Goal: Task Accomplishment & Management: Manage account settings

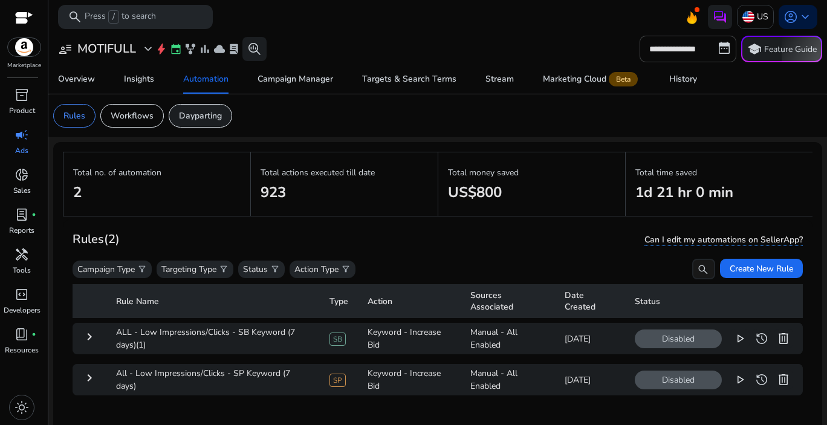
click at [212, 112] on p "Dayparting" at bounding box center [200, 115] width 43 height 13
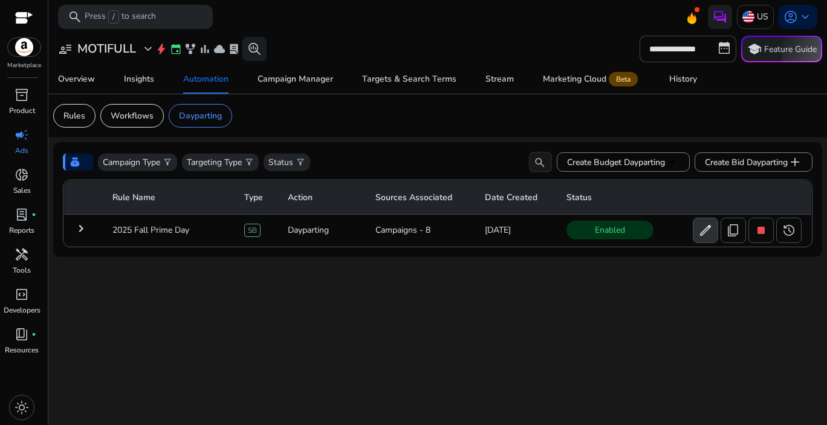
click at [699, 233] on span "edit" at bounding box center [706, 230] width 15 height 15
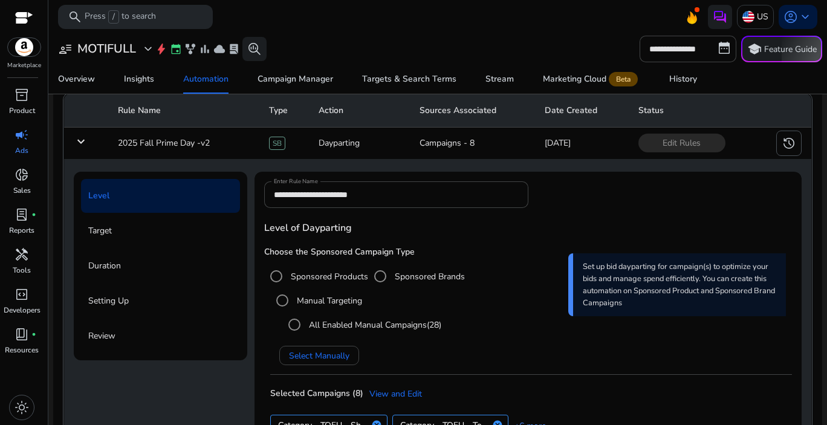
scroll to position [58, 0]
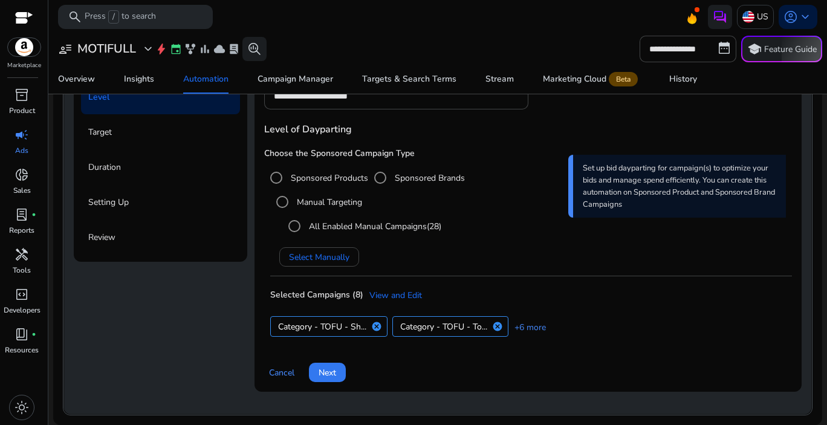
click at [325, 380] on span at bounding box center [327, 372] width 37 height 29
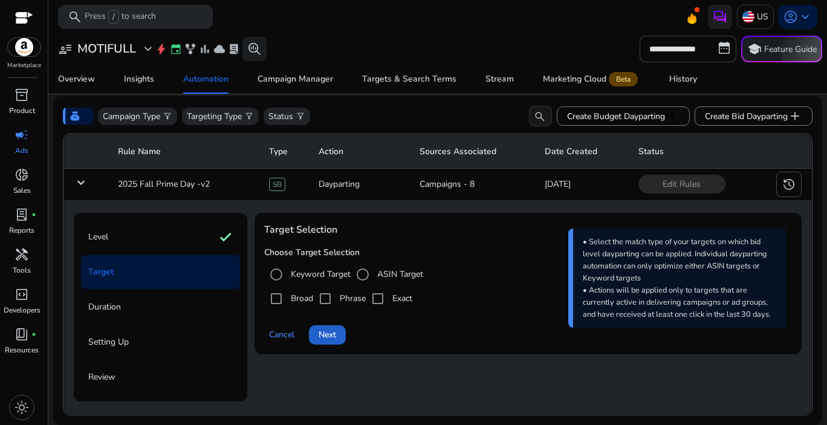
click at [330, 335] on span "Next" at bounding box center [328, 334] width 18 height 13
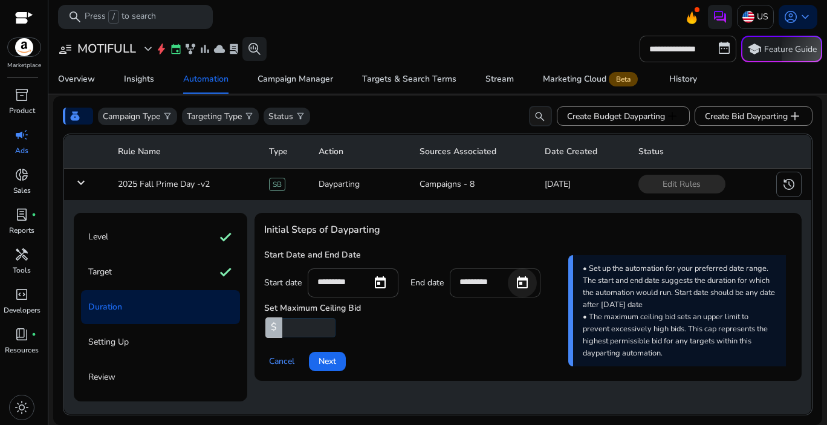
click at [529, 287] on span "Open calendar" at bounding box center [522, 283] width 29 height 29
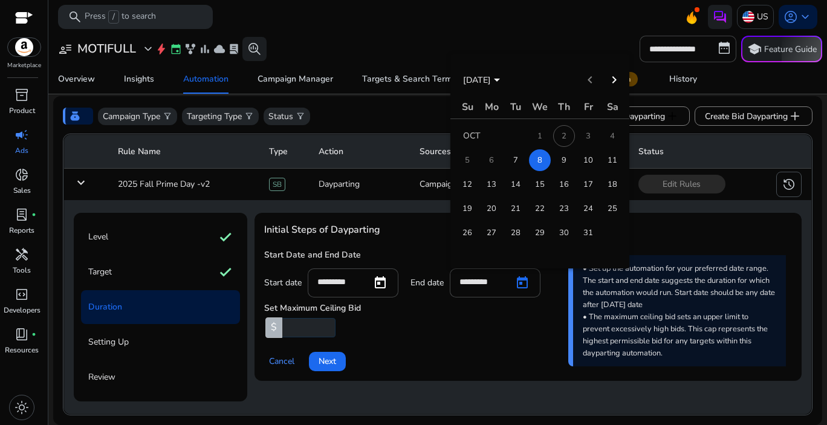
click at [567, 158] on span "9" at bounding box center [564, 160] width 22 height 22
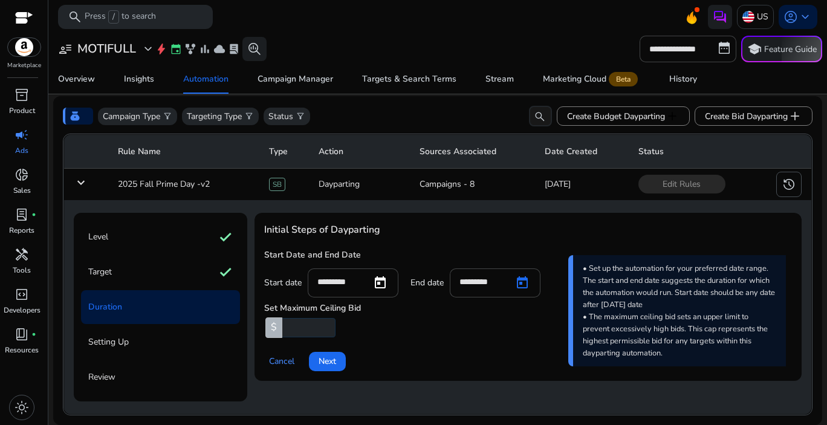
type input "*********"
click at [434, 358] on div "Cancel Next" at bounding box center [528, 356] width 528 height 29
click at [317, 364] on span at bounding box center [327, 361] width 37 height 29
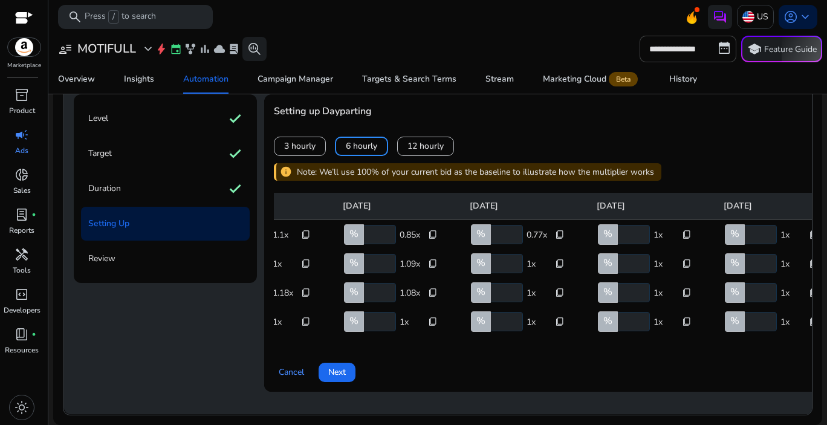
scroll to position [0, 0]
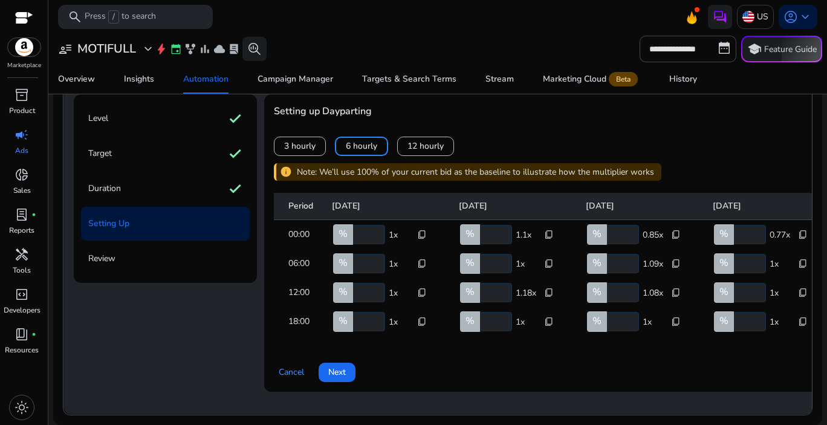
click at [498, 225] on input "**********" at bounding box center [495, 234] width 34 height 19
click at [496, 254] on input "**********" at bounding box center [495, 263] width 34 height 19
click at [498, 283] on input "*****" at bounding box center [495, 292] width 34 height 19
click at [495, 225] on input "**********" at bounding box center [495, 234] width 34 height 19
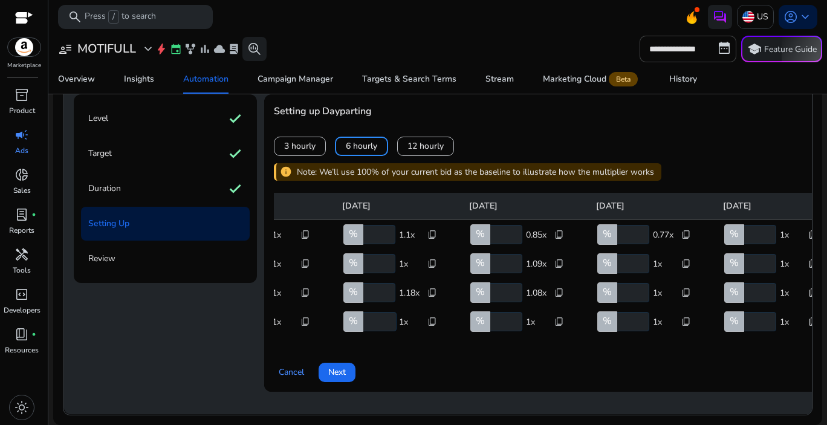
scroll to position [0, 118]
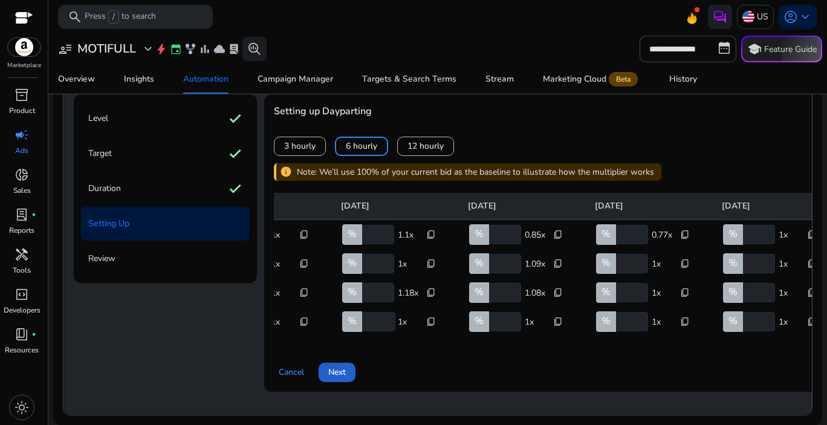
click at [342, 366] on span "Next" at bounding box center [337, 372] width 18 height 13
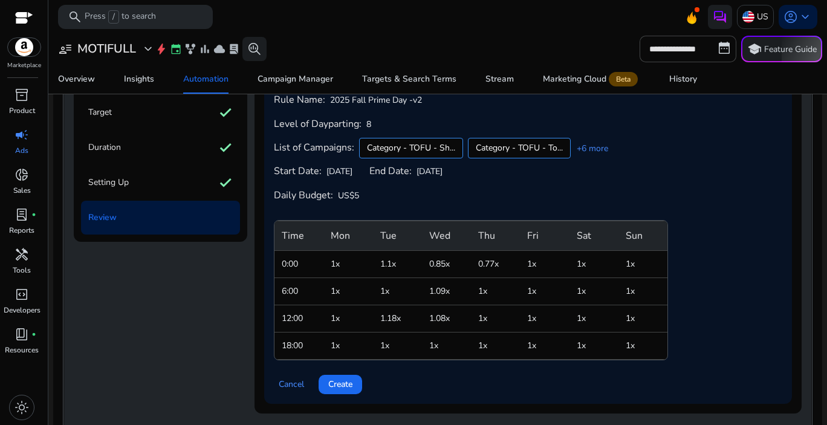
scroll to position [228, 0]
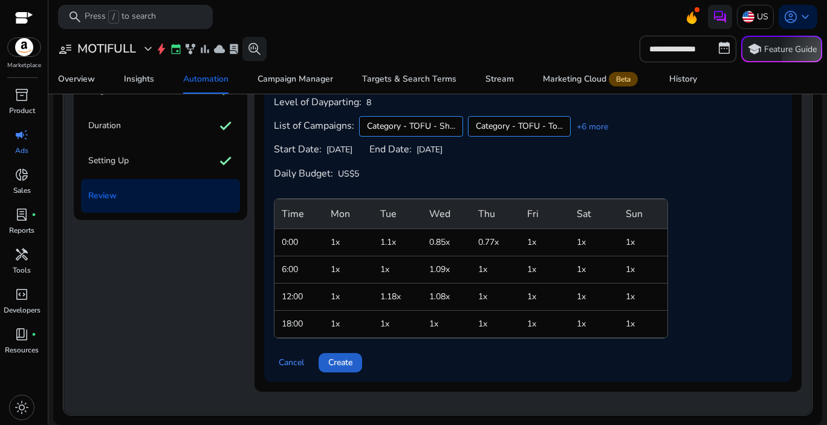
click at [346, 364] on span "Create" at bounding box center [340, 362] width 24 height 13
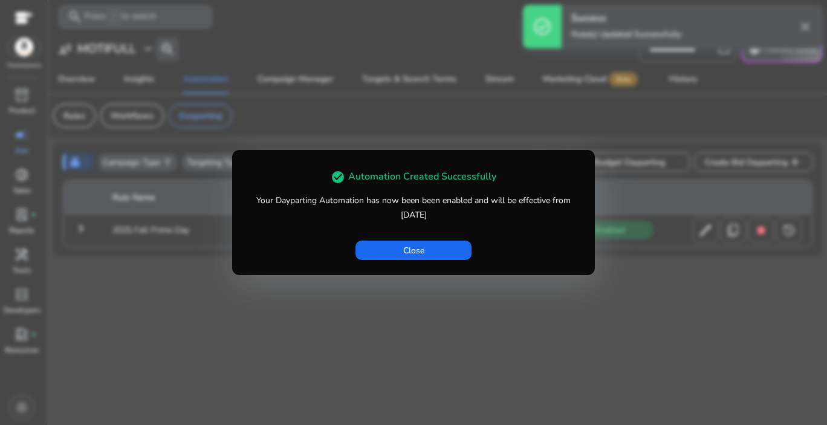
scroll to position [0, 0]
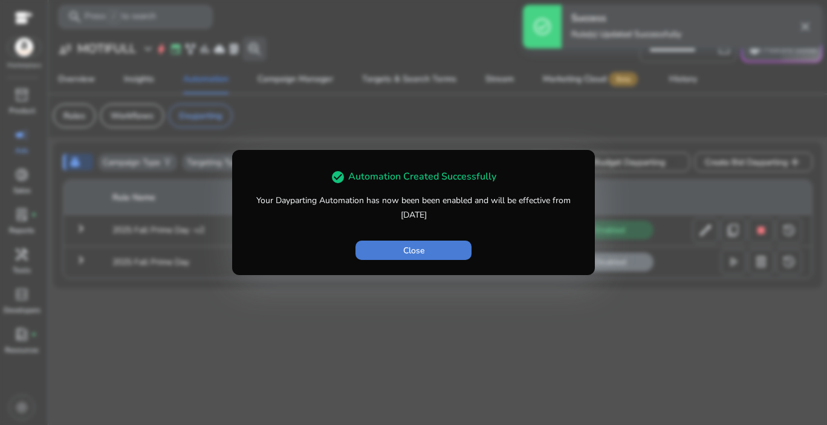
click at [436, 251] on span "button" at bounding box center [414, 250] width 116 height 29
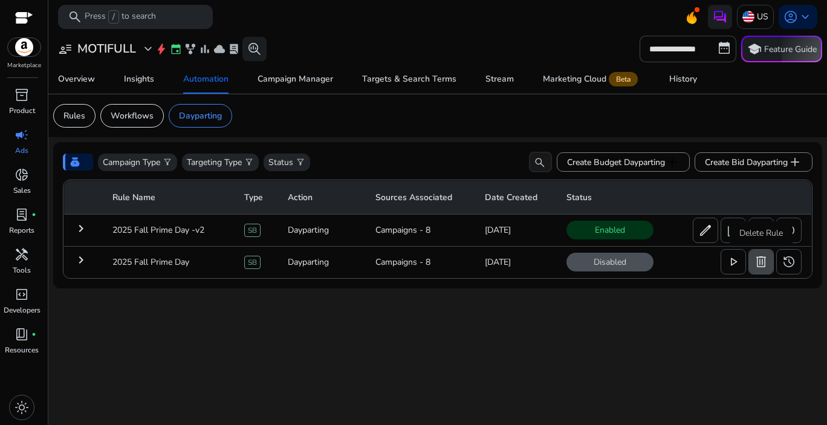
click at [755, 269] on span "delete" at bounding box center [761, 262] width 15 height 15
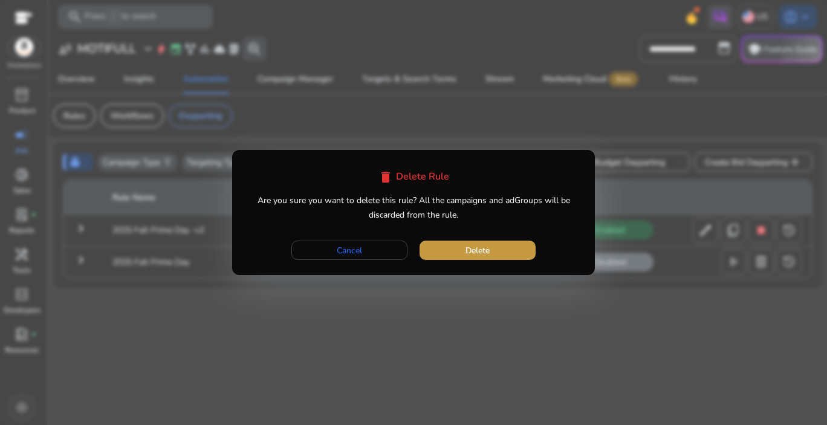
click at [475, 251] on span "Delete" at bounding box center [478, 250] width 24 height 13
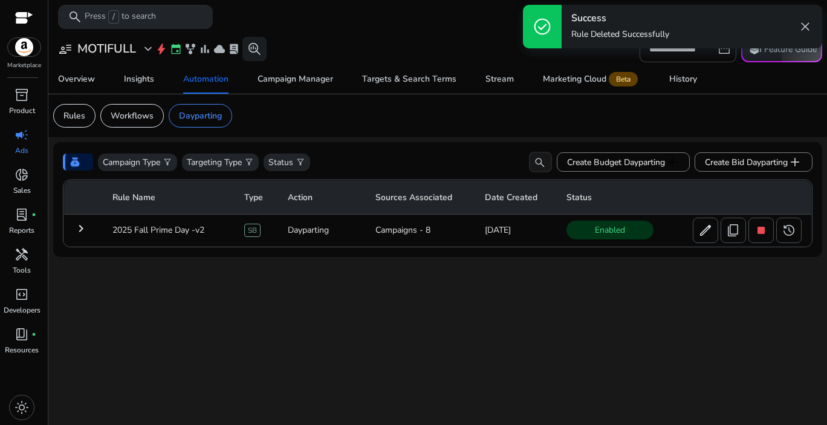
click at [82, 234] on mat-icon "keyboard_arrow_right" at bounding box center [81, 228] width 15 height 15
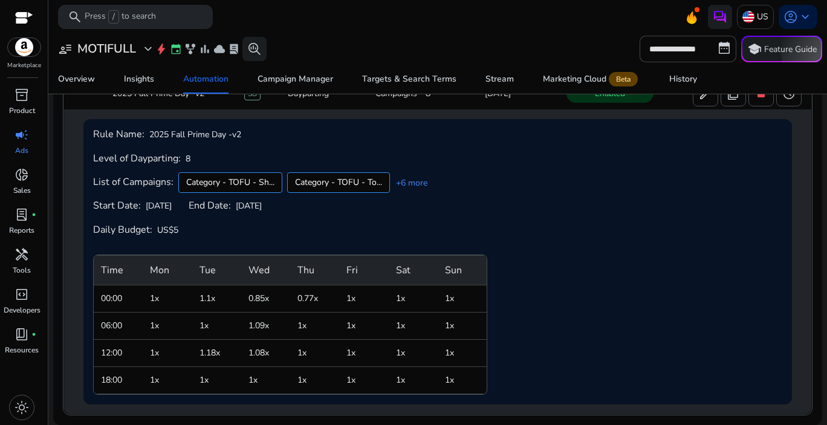
scroll to position [59, 0]
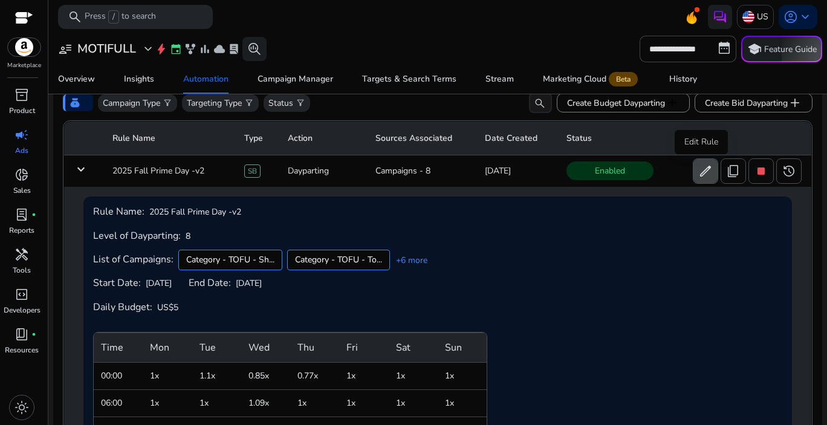
click at [703, 176] on span "edit" at bounding box center [706, 171] width 15 height 15
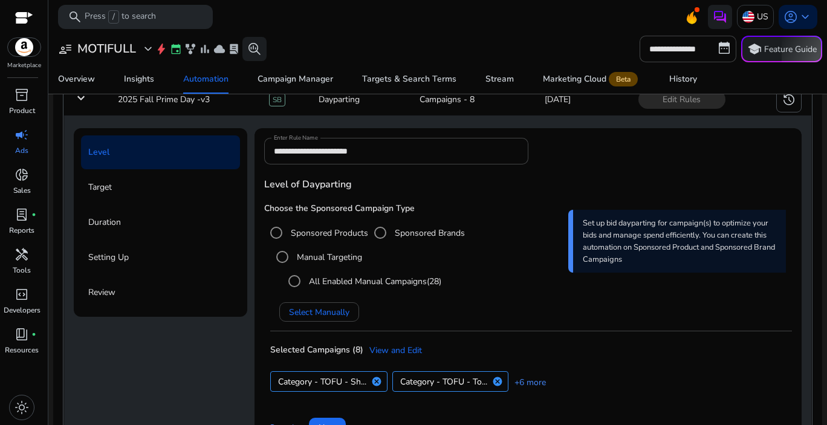
scroll to position [187, 0]
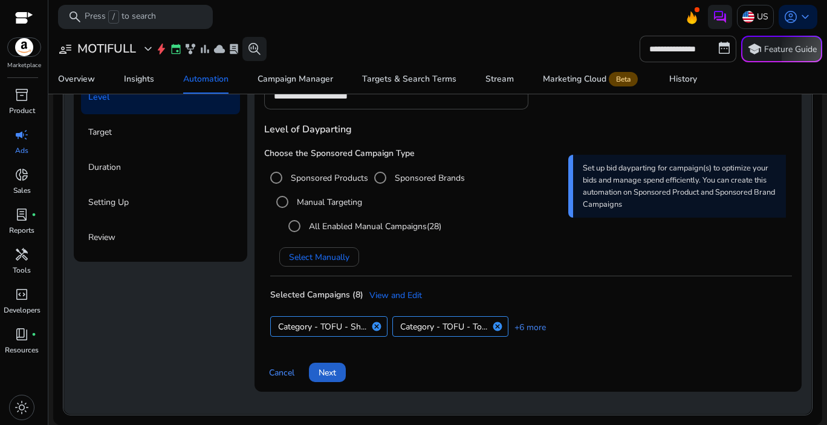
click at [334, 371] on span "Next" at bounding box center [328, 373] width 18 height 13
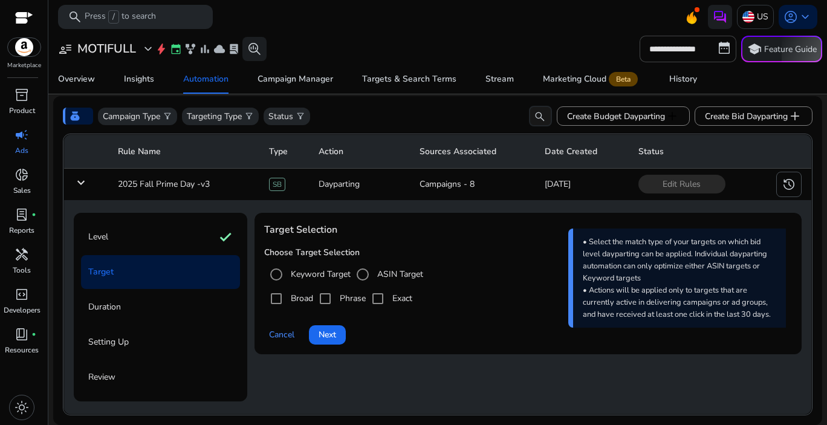
scroll to position [47, 0]
click at [338, 336] on span at bounding box center [327, 335] width 37 height 29
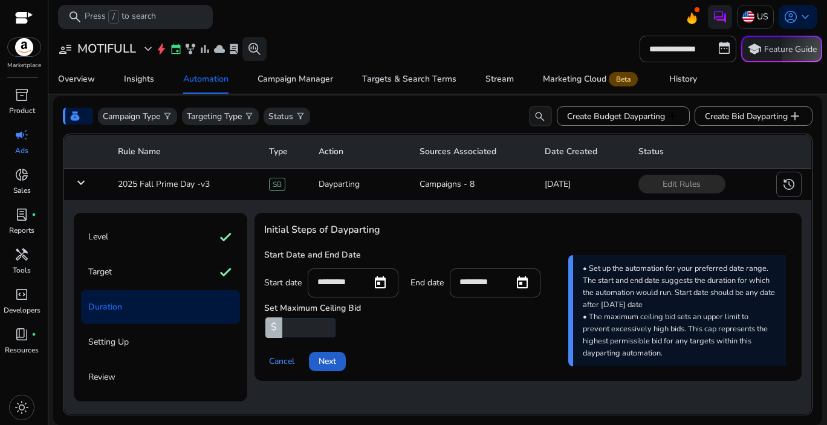
click at [321, 364] on span "Next" at bounding box center [328, 361] width 18 height 13
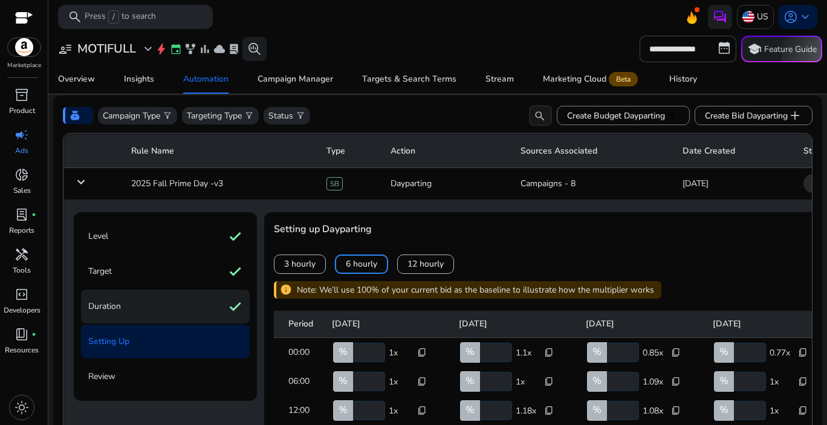
click at [139, 309] on div "Duration check" at bounding box center [165, 307] width 169 height 34
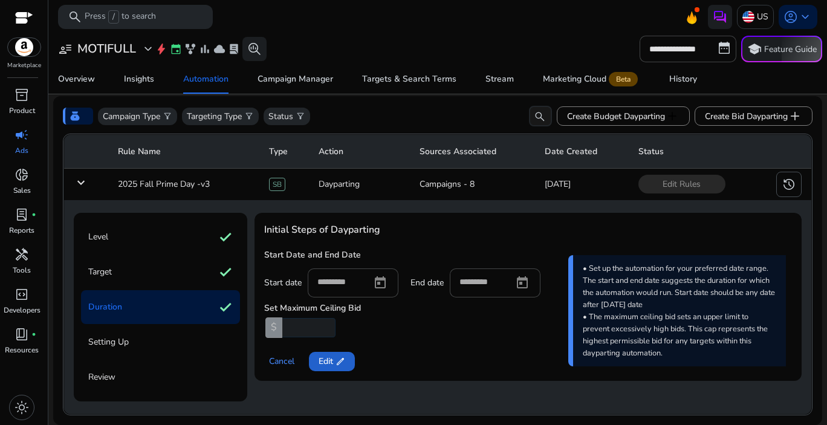
click at [325, 364] on span "Edit edit" at bounding box center [332, 361] width 27 height 13
click at [327, 364] on span "Next" at bounding box center [328, 361] width 18 height 13
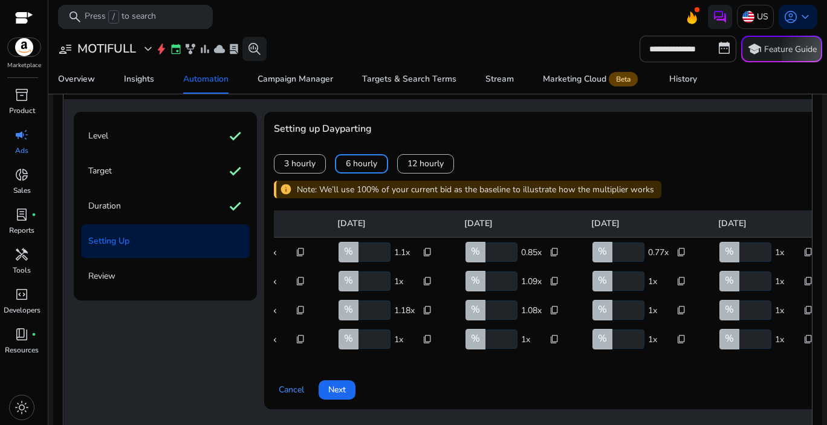
scroll to position [0, 146]
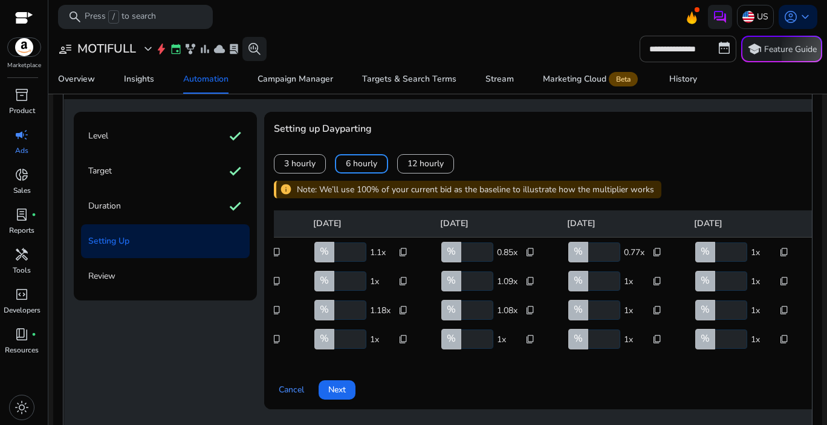
click at [351, 310] on input "*****" at bounding box center [349, 310] width 34 height 19
type input "***"
click at [351, 344] on input "*****" at bounding box center [349, 339] width 34 height 19
type input "***"
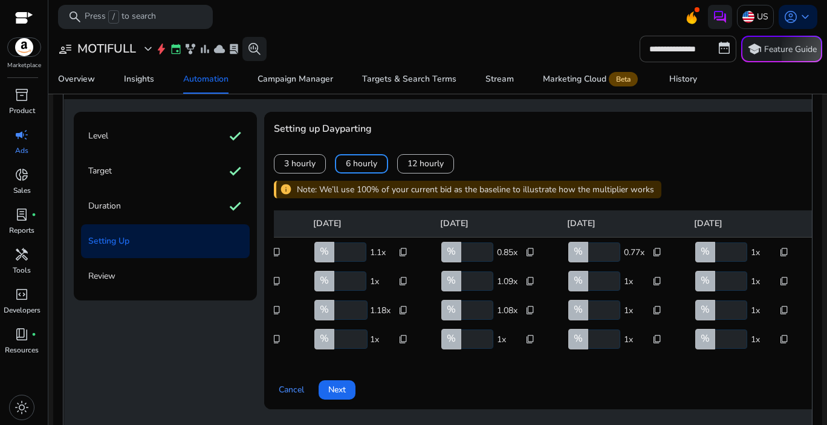
click at [476, 313] on input "**********" at bounding box center [476, 310] width 34 height 19
type input "**********"
click at [475, 312] on input "**********" at bounding box center [476, 310] width 35 height 19
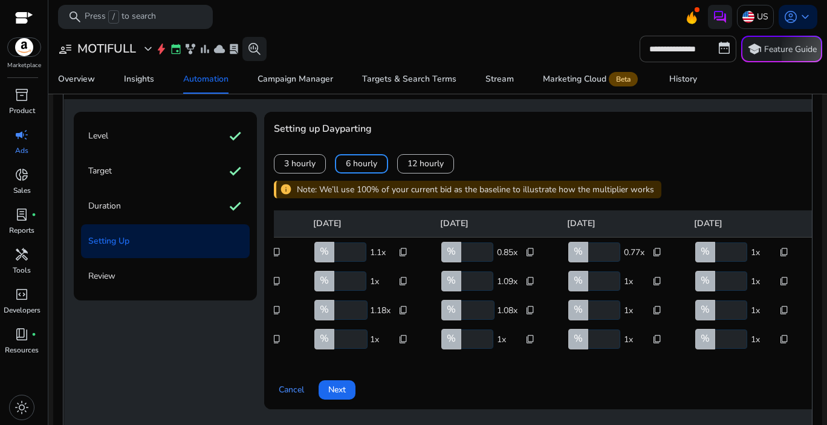
click at [475, 312] on input "**********" at bounding box center [476, 310] width 35 height 19
type input "***"
click at [477, 346] on input "**********" at bounding box center [476, 339] width 34 height 19
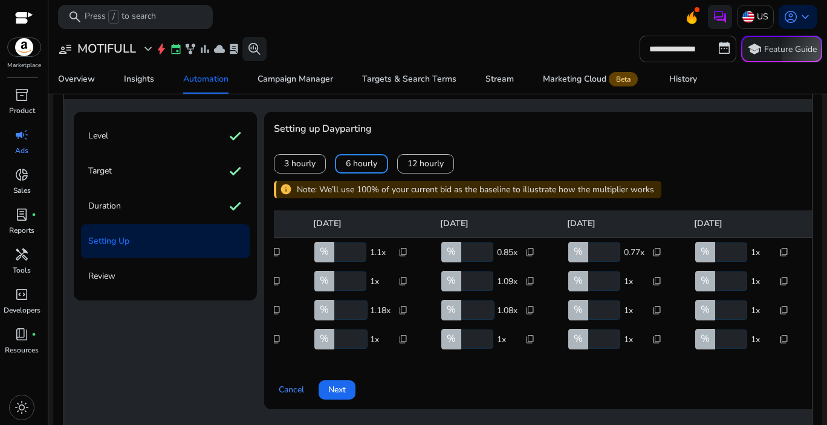
click at [477, 346] on input "**********" at bounding box center [476, 339] width 34 height 19
type input "***"
click at [511, 390] on div "Cancel Next" at bounding box center [642, 385] width 737 height 29
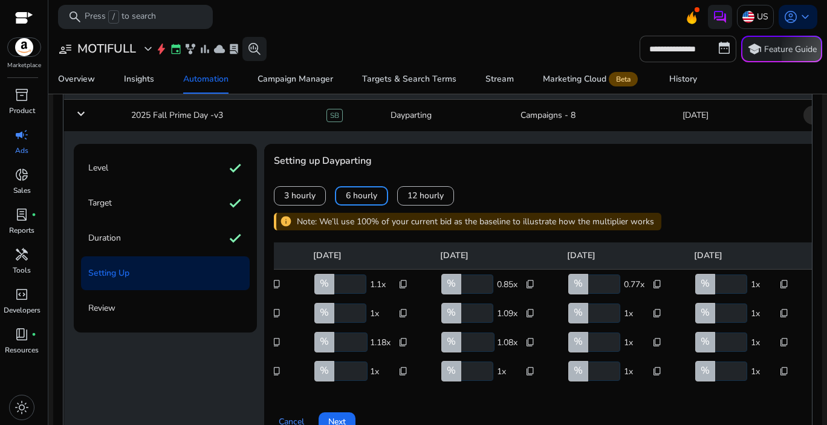
scroll to position [163, 0]
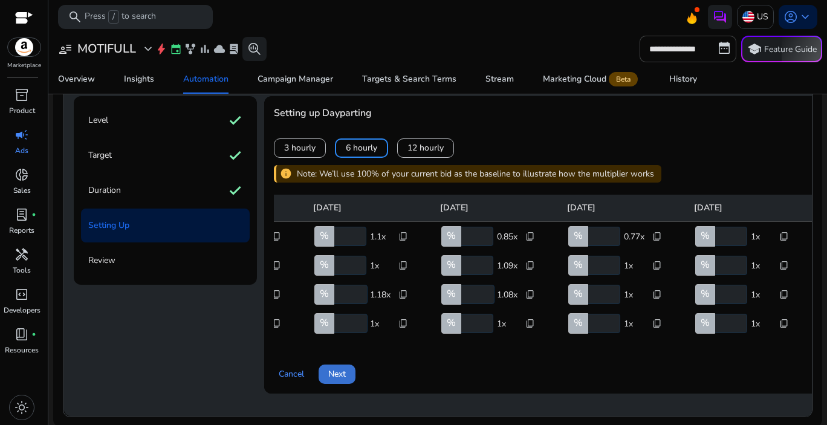
click at [346, 380] on span "Next" at bounding box center [337, 374] width 18 height 13
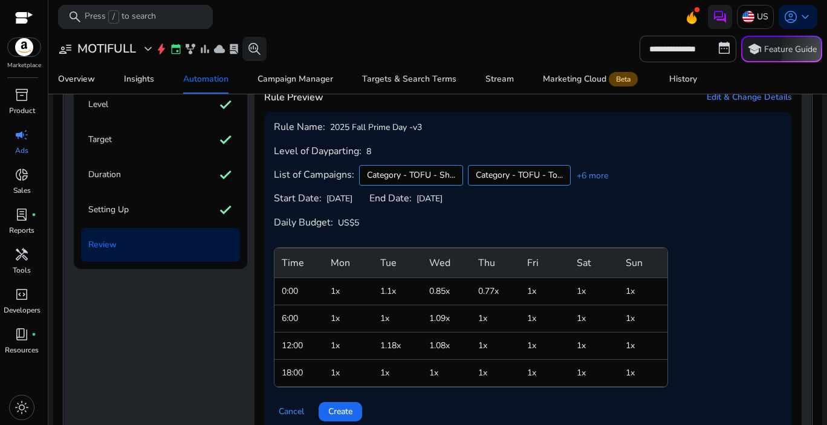
scroll to position [182, 0]
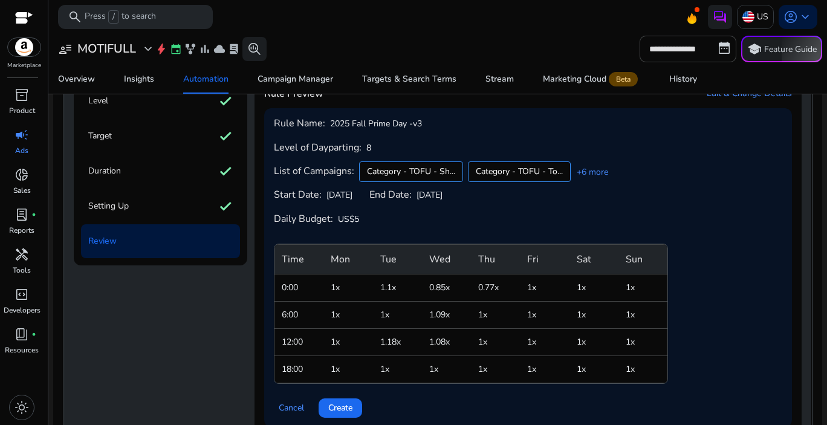
click at [383, 303] on td "1x" at bounding box center [397, 314] width 49 height 27
click at [387, 323] on tbody "0:00 1x 1.1x 0.85x 0.77x 1x 1x 1x 6:00 1x 1x 1.09x 1x 1x 1x 1x 12:00 1x 1.18x 1…" at bounding box center [471, 328] width 393 height 109
click at [410, 335] on td "1.18x" at bounding box center [397, 341] width 49 height 27
drag, startPoint x: 383, startPoint y: 346, endPoint x: 408, endPoint y: 346, distance: 25.4
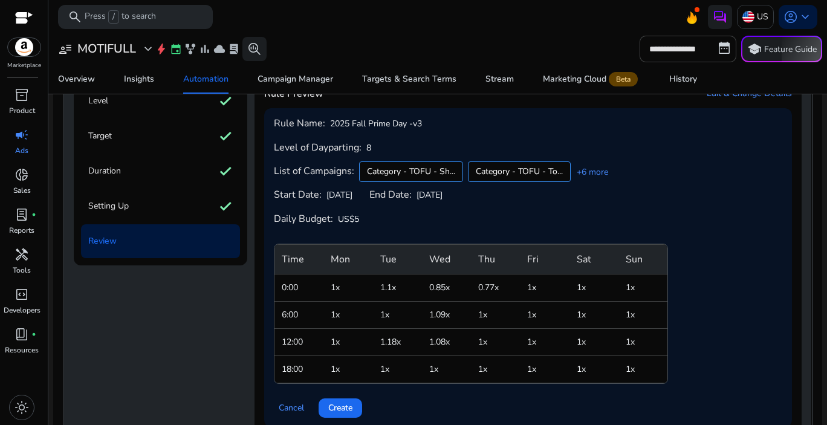
click at [408, 346] on td "1.18x" at bounding box center [397, 341] width 49 height 27
drag, startPoint x: 442, startPoint y: 341, endPoint x: 475, endPoint y: 331, distance: 35.1
click at [442, 341] on td "1.08x" at bounding box center [446, 341] width 49 height 27
click at [347, 408] on span "Create" at bounding box center [340, 408] width 24 height 13
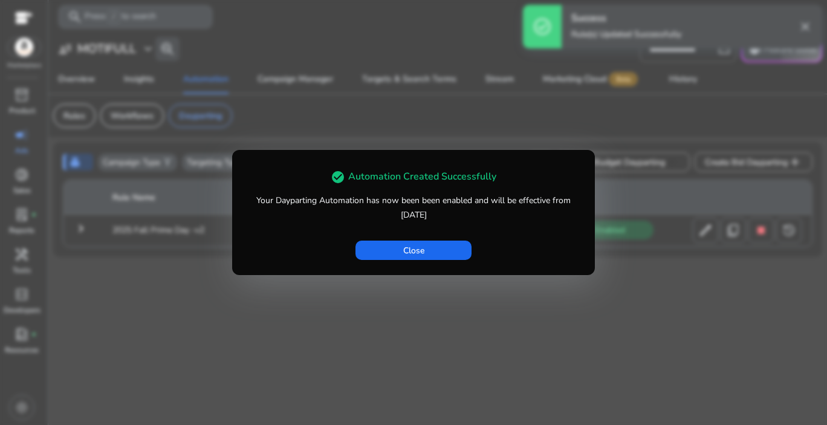
scroll to position [0, 0]
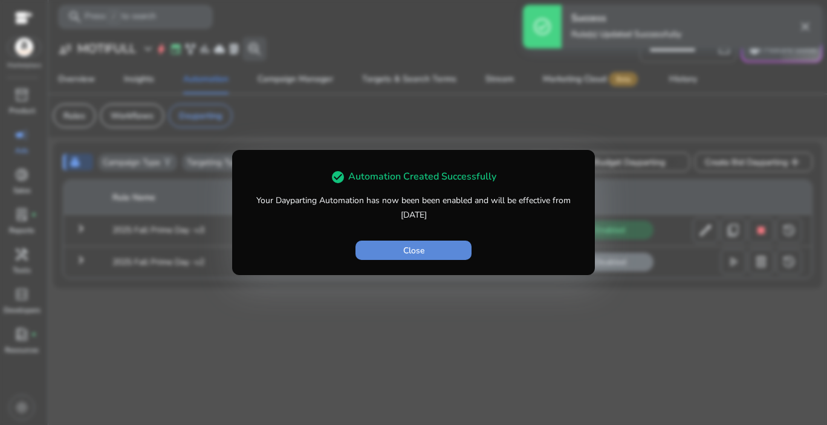
click at [444, 253] on span "button" at bounding box center [414, 250] width 116 height 29
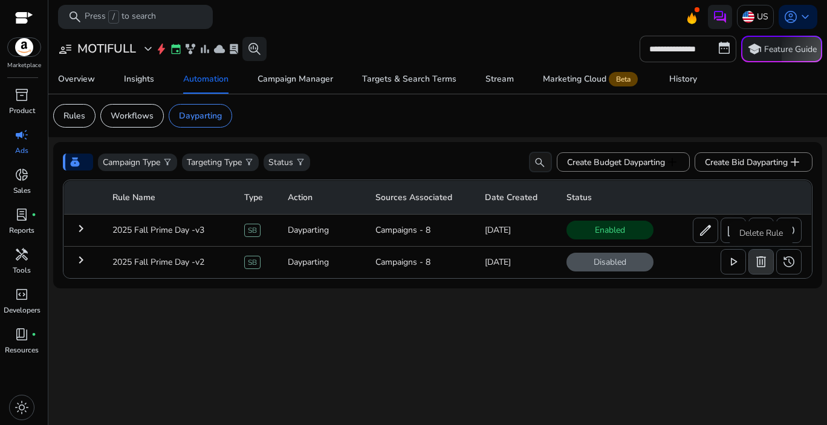
click at [760, 268] on span "delete" at bounding box center [761, 262] width 15 height 15
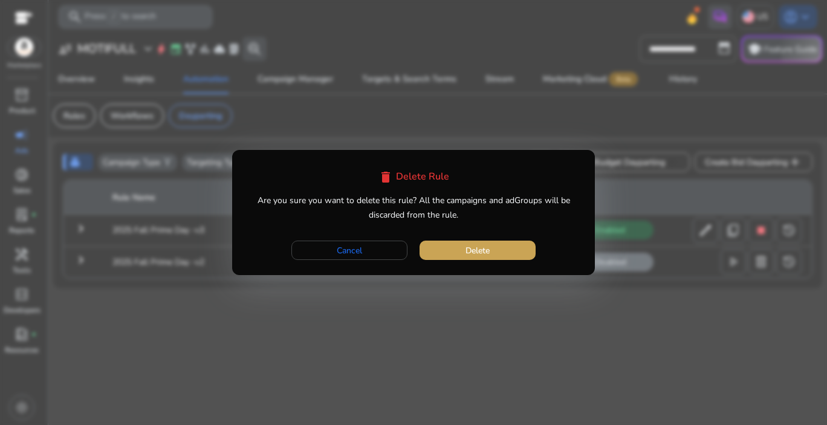
click at [474, 259] on span "button" at bounding box center [478, 250] width 116 height 29
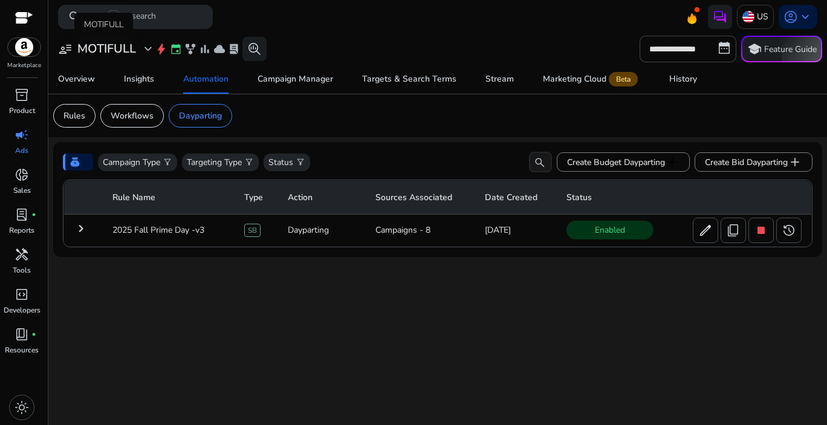
click at [146, 50] on span "expand_more" at bounding box center [148, 49] width 15 height 15
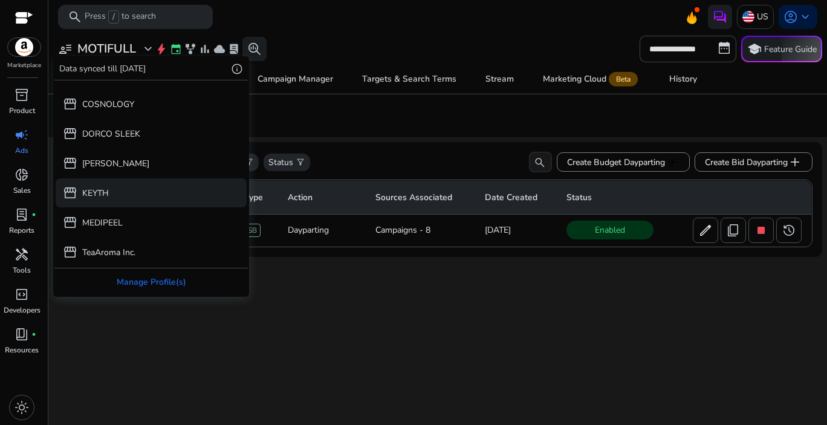
click at [128, 191] on div "storefront KEYTH" at bounding box center [151, 192] width 191 height 29
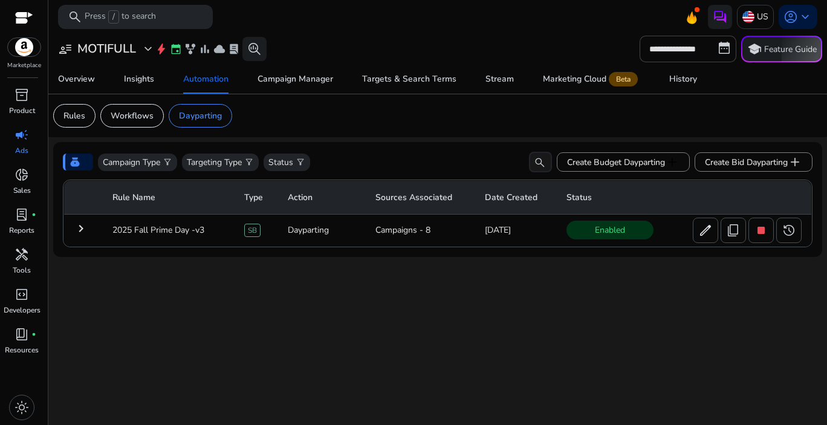
scroll to position [53, 0]
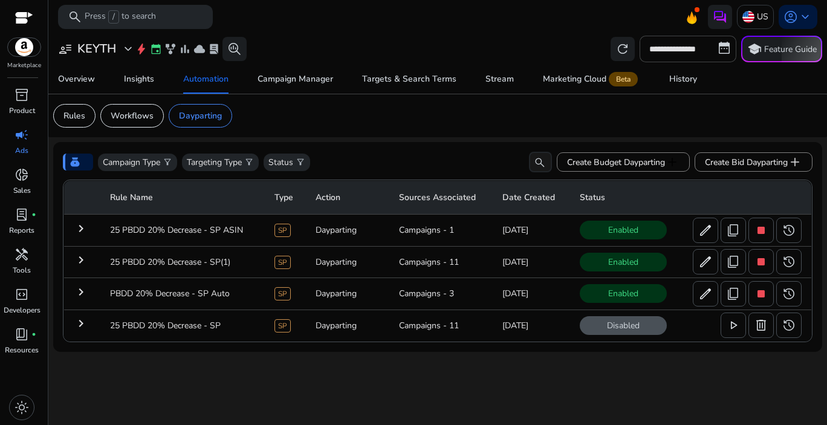
click at [81, 232] on mat-icon "keyboard_arrow_right" at bounding box center [81, 228] width 15 height 15
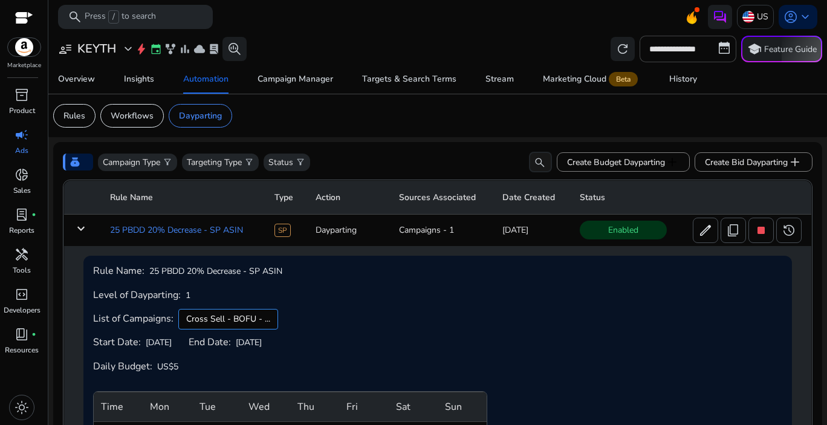
drag, startPoint x: 81, startPoint y: 230, endPoint x: 121, endPoint y: 230, distance: 39.9
click at [80, 230] on mat-icon "keyboard_arrow_down" at bounding box center [81, 228] width 15 height 15
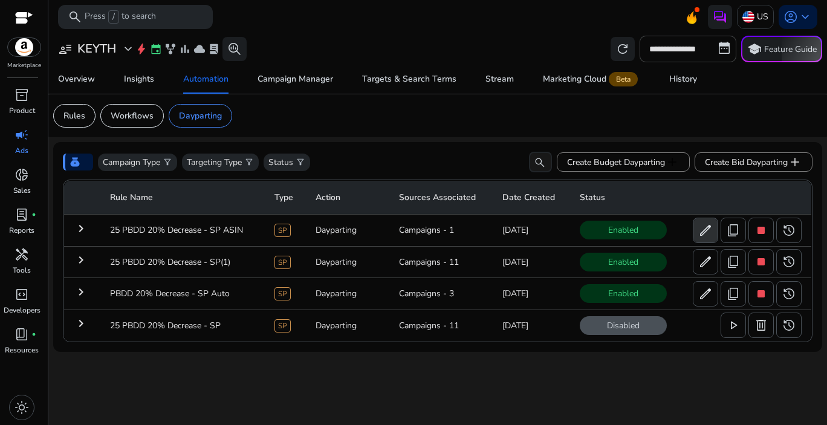
click at [706, 233] on span "edit" at bounding box center [706, 230] width 15 height 15
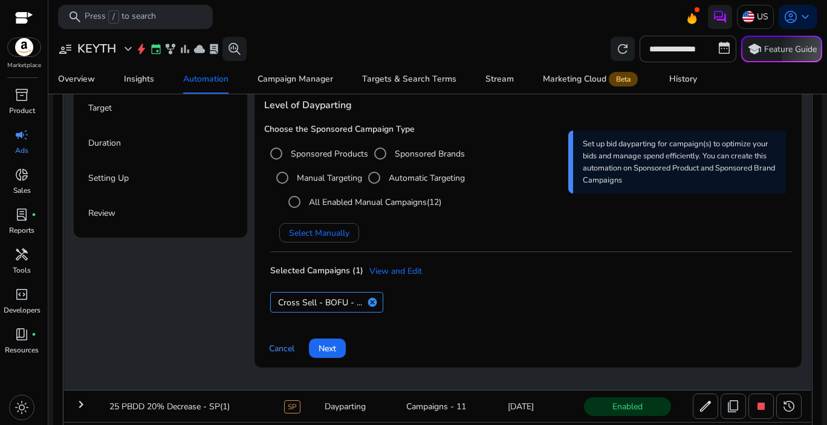
scroll to position [215, 0]
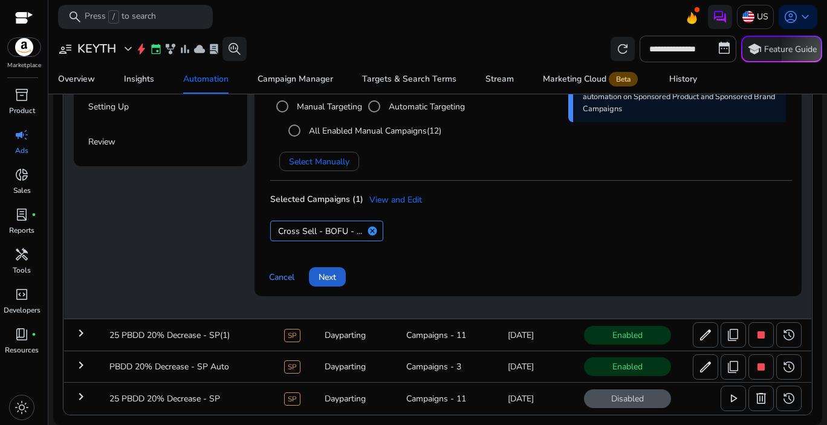
click at [327, 280] on span "Next" at bounding box center [328, 277] width 18 height 13
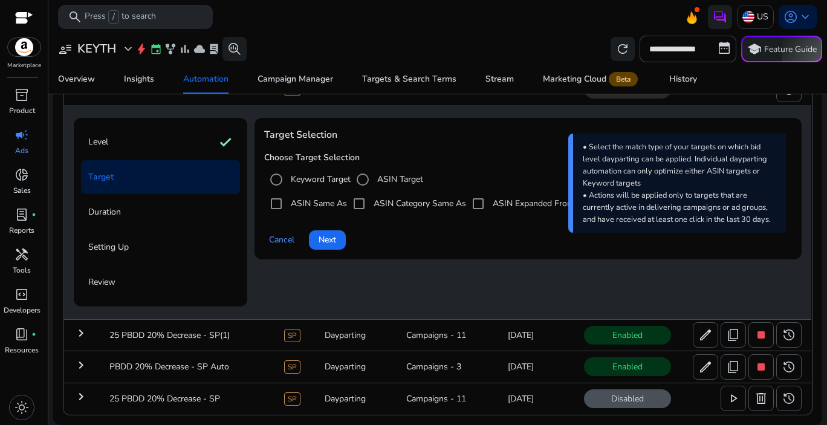
scroll to position [142, 0]
click at [336, 243] on span "Next" at bounding box center [328, 239] width 18 height 13
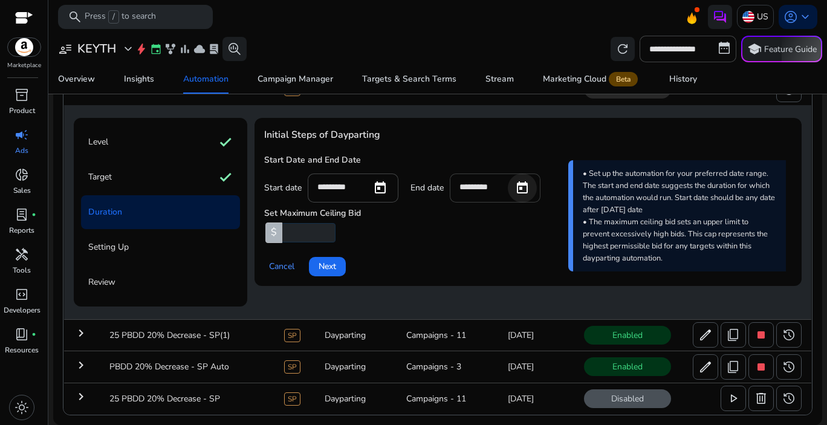
click at [526, 188] on span "Open calendar" at bounding box center [522, 188] width 29 height 29
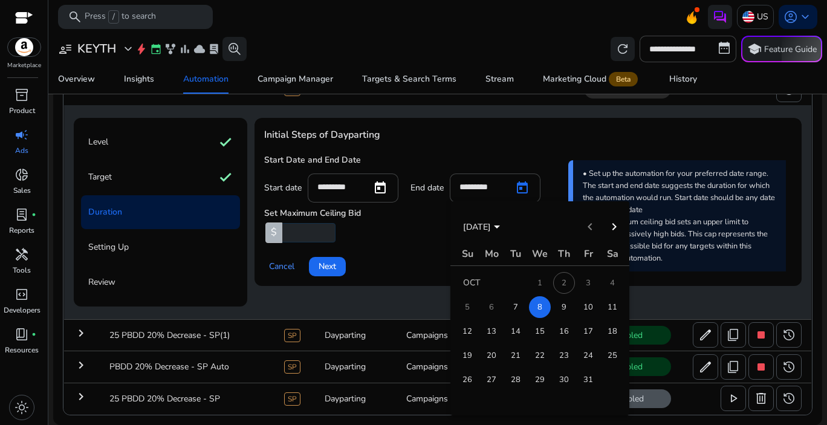
click at [567, 313] on span "9" at bounding box center [564, 307] width 22 height 22
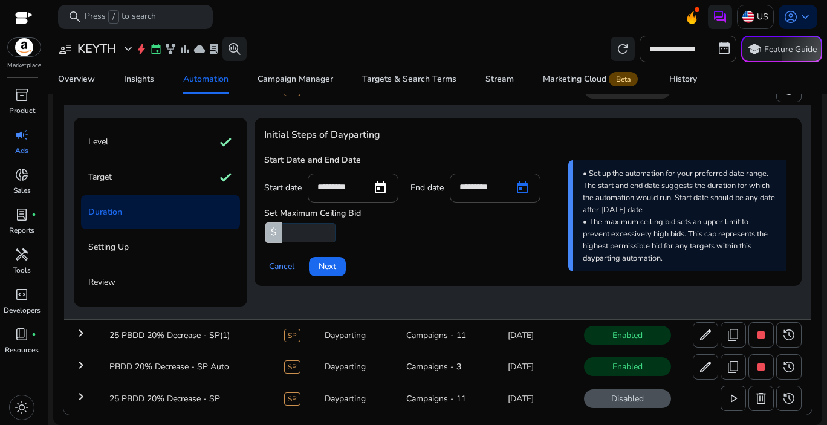
type input "*********"
click at [334, 270] on span "Next" at bounding box center [328, 266] width 18 height 13
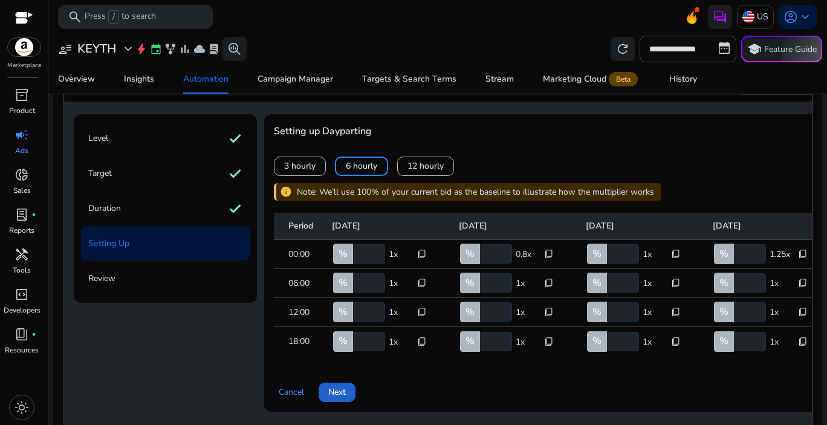
scroll to position [0, 0]
click at [339, 399] on span "Next" at bounding box center [337, 392] width 18 height 13
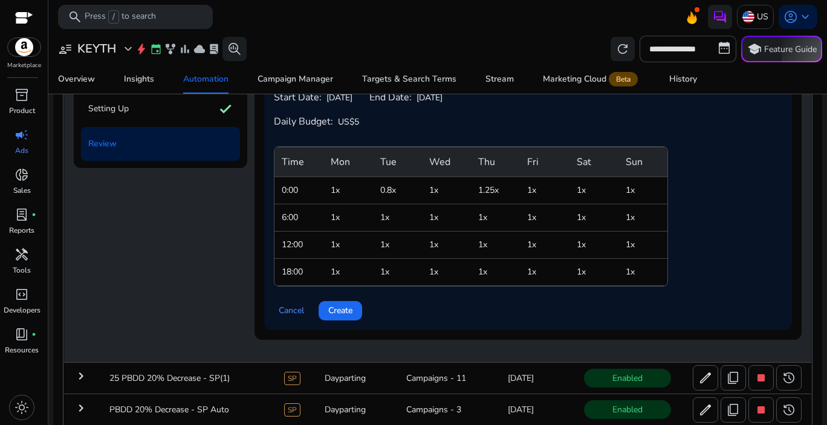
scroll to position [324, 0]
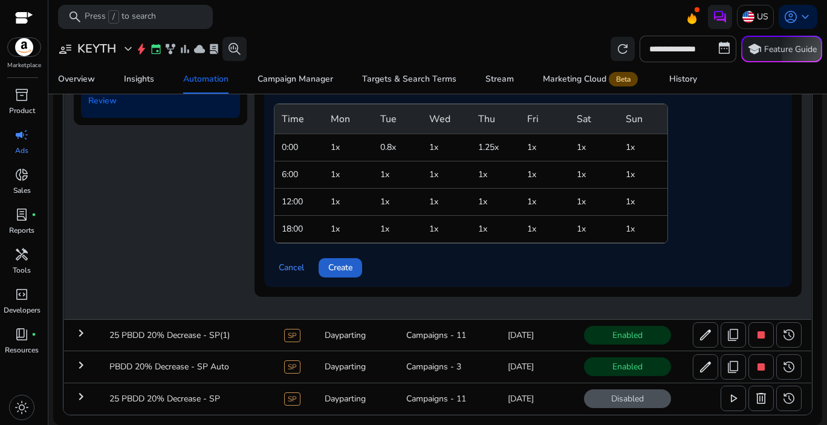
click at [338, 273] on span "Create" at bounding box center [340, 267] width 24 height 13
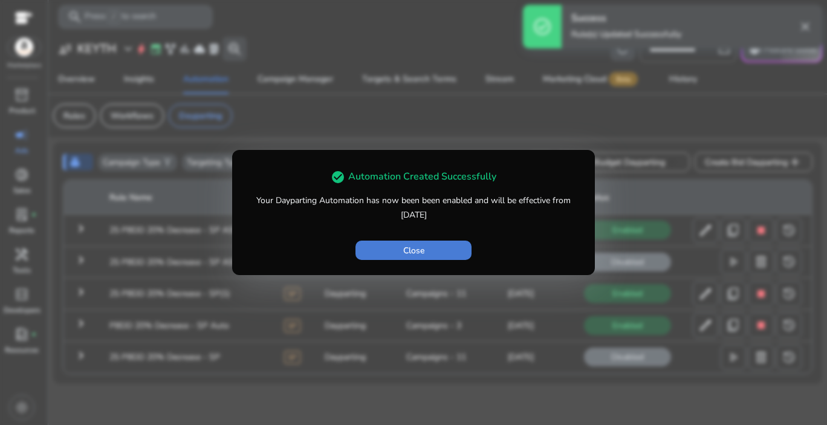
click at [431, 250] on span "button" at bounding box center [414, 250] width 116 height 29
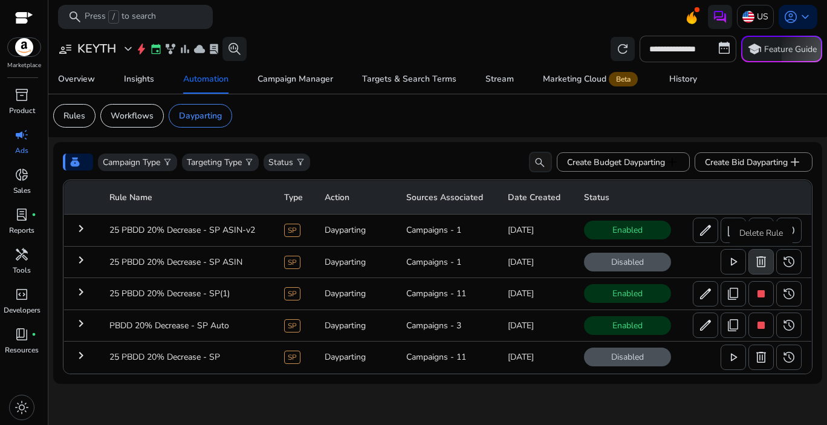
click at [765, 265] on span "delete" at bounding box center [761, 262] width 15 height 15
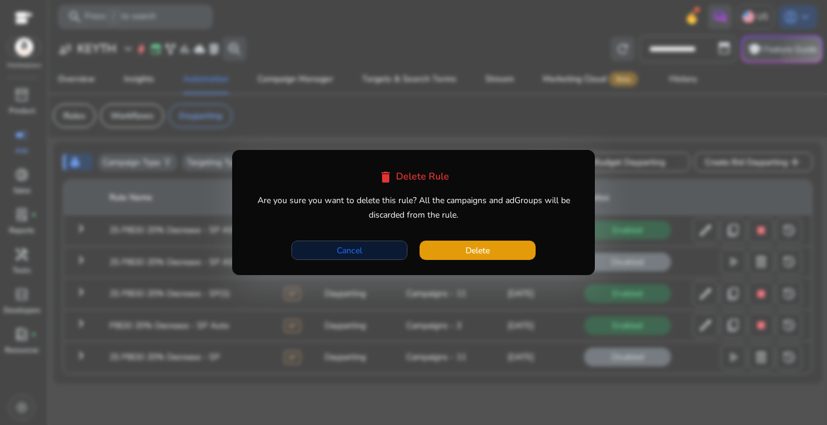
click at [360, 249] on span "Cancel" at bounding box center [349, 250] width 25 height 13
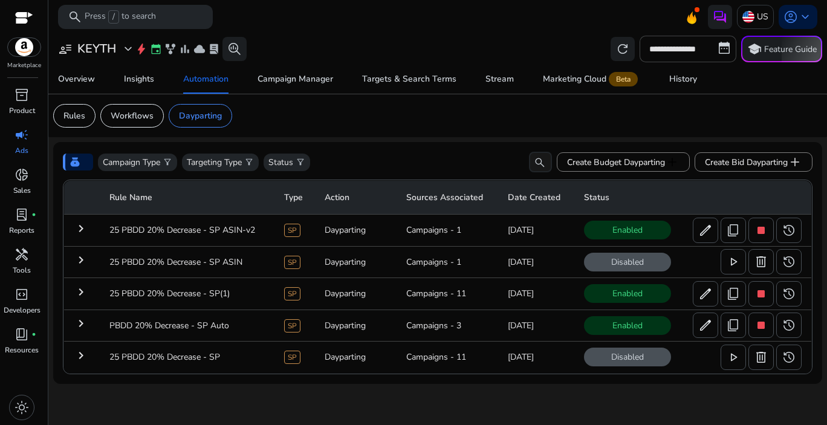
click at [78, 232] on mat-icon "keyboard_arrow_right" at bounding box center [81, 228] width 15 height 15
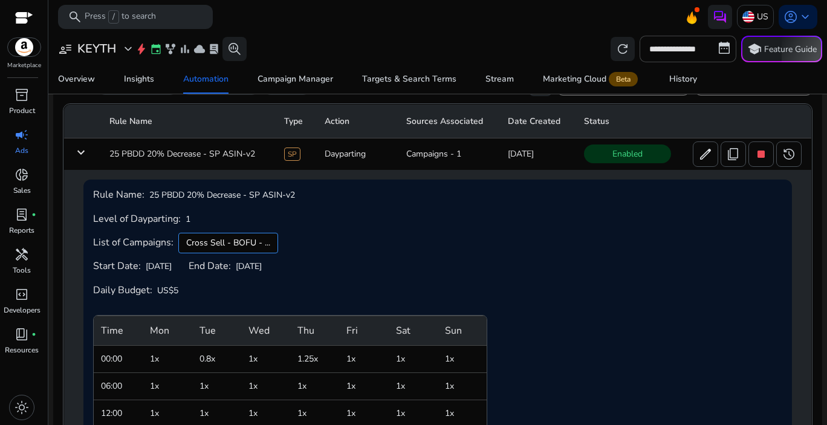
scroll to position [77, 0]
click at [80, 150] on mat-icon "keyboard_arrow_down" at bounding box center [81, 152] width 15 height 15
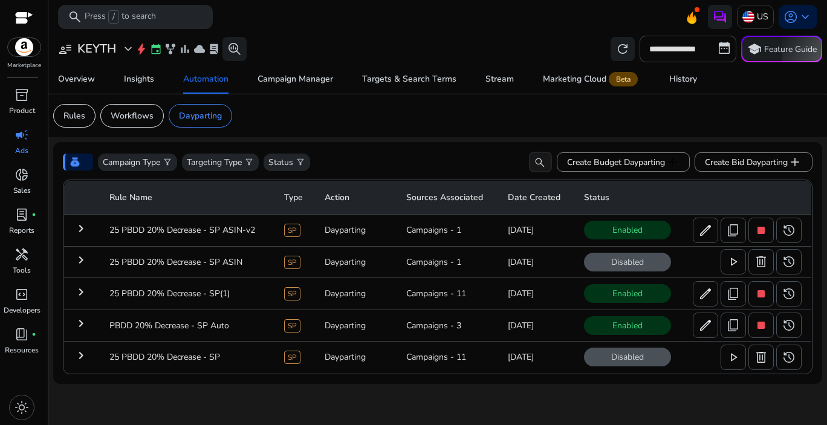
scroll to position [0, 0]
click at [761, 264] on span "delete" at bounding box center [761, 262] width 15 height 15
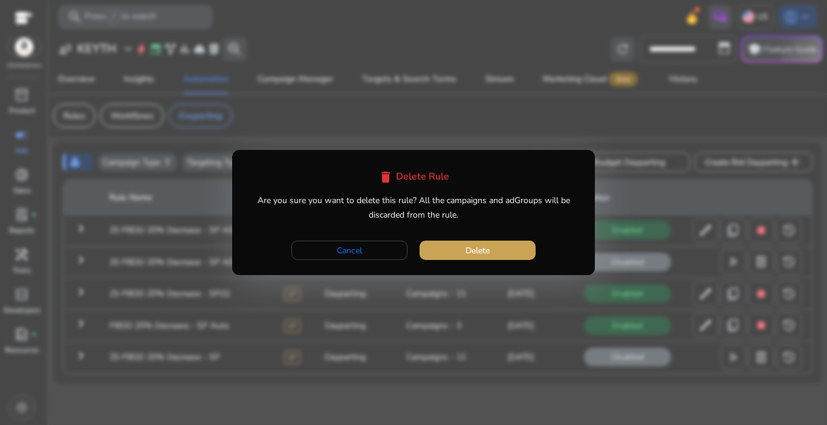
click at [460, 250] on span "button" at bounding box center [478, 250] width 116 height 29
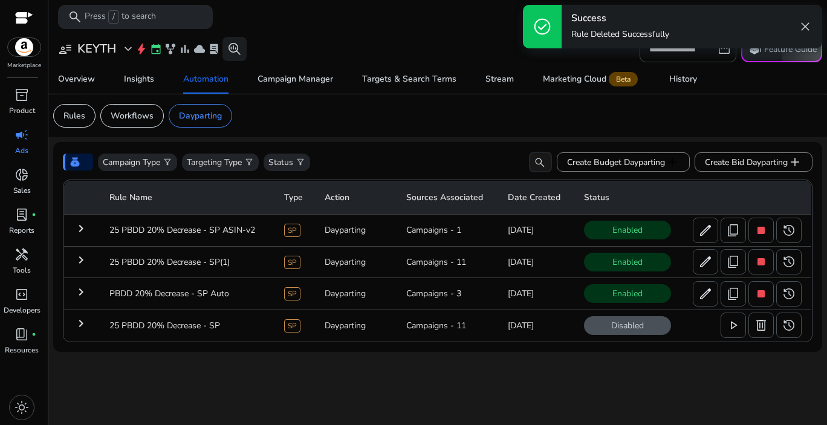
click at [81, 263] on mat-icon "keyboard_arrow_right" at bounding box center [81, 260] width 15 height 15
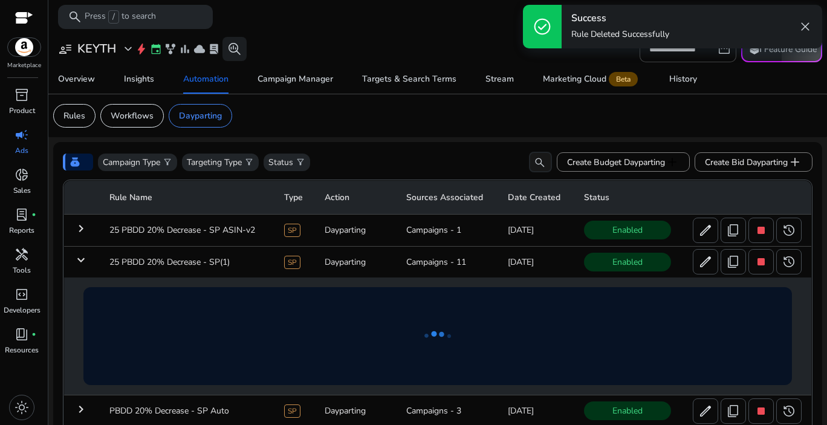
scroll to position [45, 0]
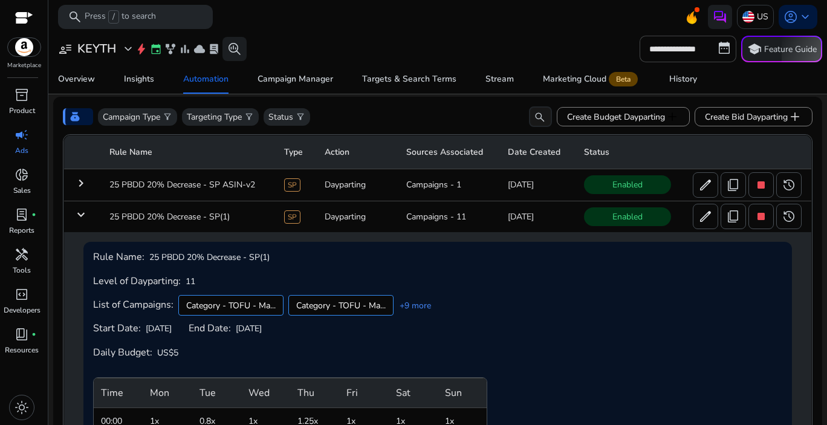
click at [84, 217] on mat-icon "keyboard_arrow_down" at bounding box center [81, 214] width 15 height 15
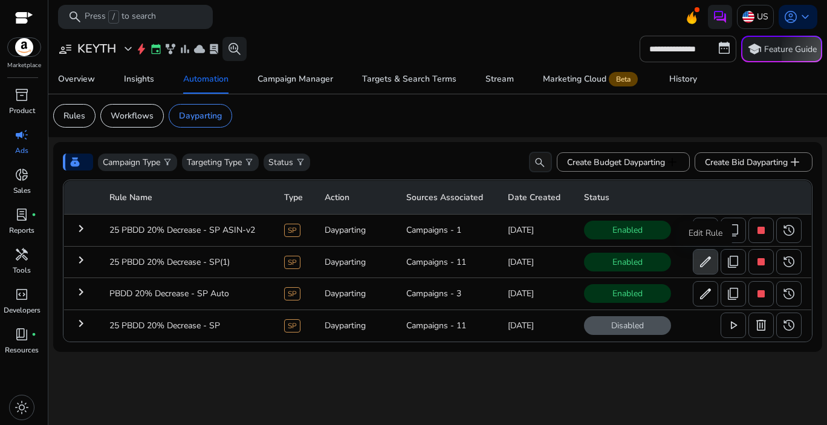
click at [706, 269] on span "edit" at bounding box center [706, 262] width 15 height 15
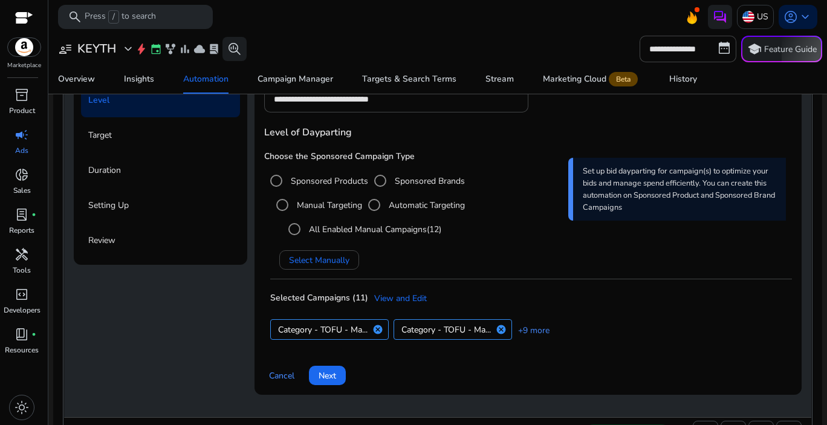
scroll to position [14, 0]
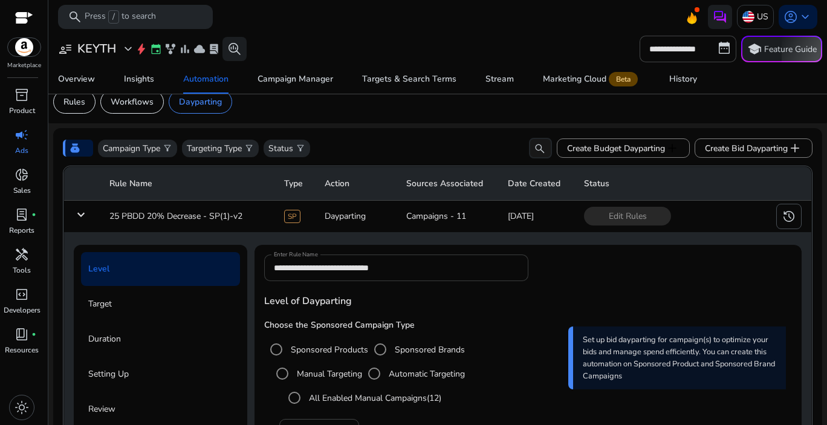
click at [410, 270] on input "**********" at bounding box center [396, 267] width 244 height 13
drag, startPoint x: 397, startPoint y: 269, endPoint x: 427, endPoint y: 264, distance: 30.6
click at [397, 269] on input "**********" at bounding box center [396, 267] width 244 height 13
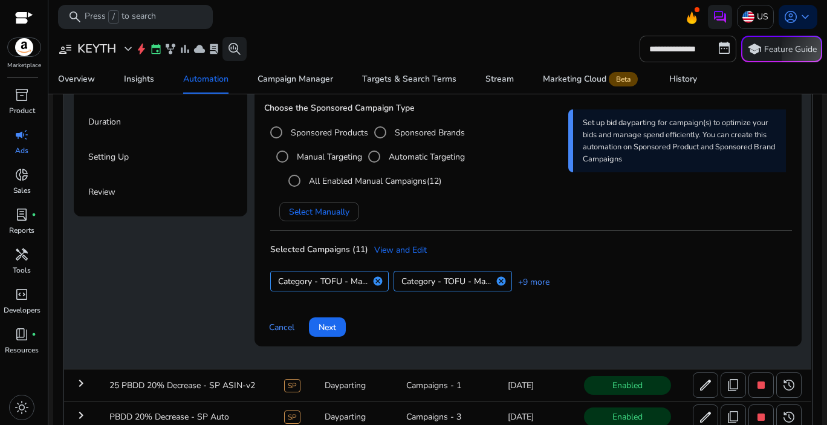
scroll to position [232, 0]
type input "**********"
click at [332, 327] on span "Next" at bounding box center [328, 327] width 18 height 13
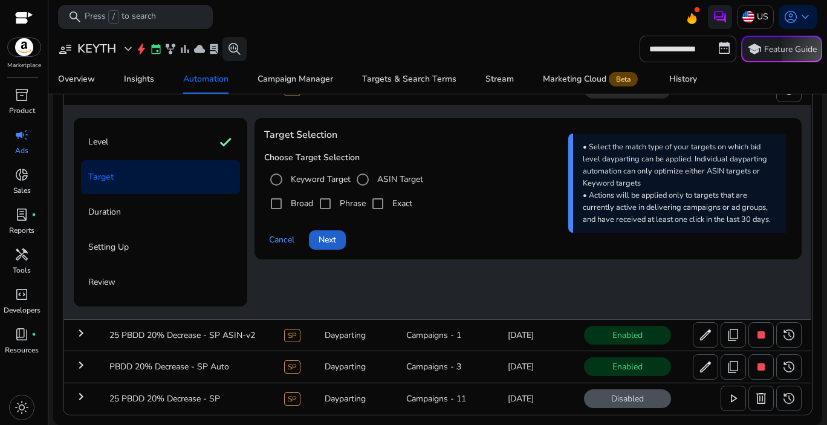
click at [332, 243] on span "Next" at bounding box center [328, 239] width 18 height 13
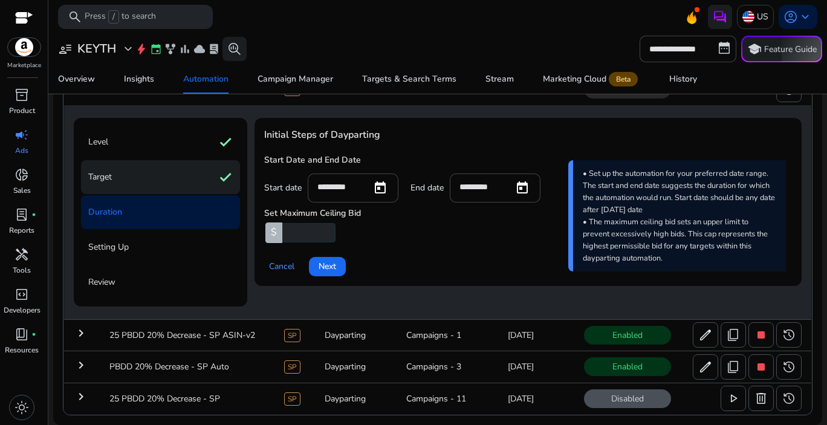
click at [128, 178] on div "Target check" at bounding box center [160, 177] width 159 height 34
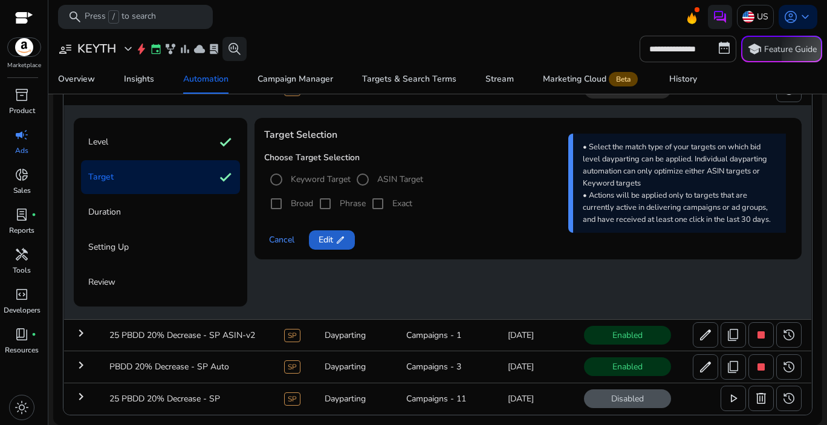
click at [321, 243] on span "Edit edit" at bounding box center [332, 239] width 27 height 13
click at [326, 243] on span "Next" at bounding box center [328, 239] width 18 height 13
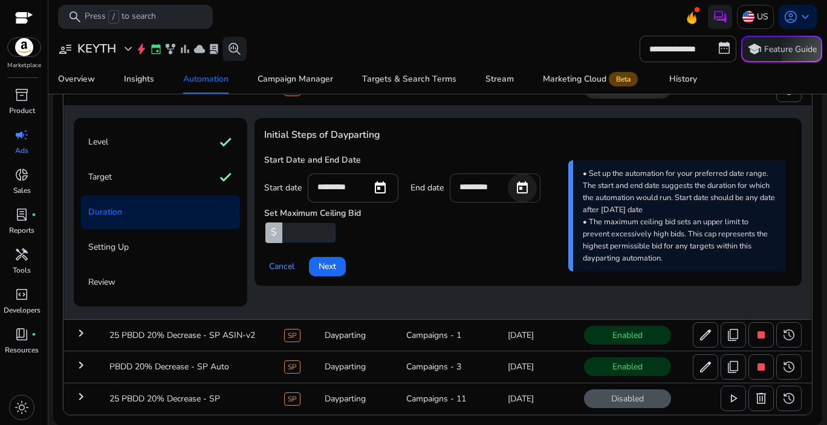
click at [524, 187] on span "Open calendar" at bounding box center [522, 188] width 29 height 29
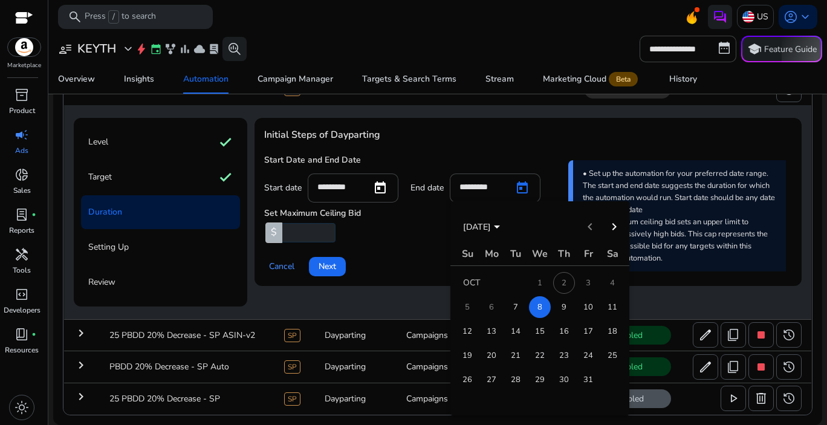
drag, startPoint x: 565, startPoint y: 312, endPoint x: 544, endPoint y: 303, distance: 23.0
click at [565, 312] on span "9" at bounding box center [564, 307] width 22 height 22
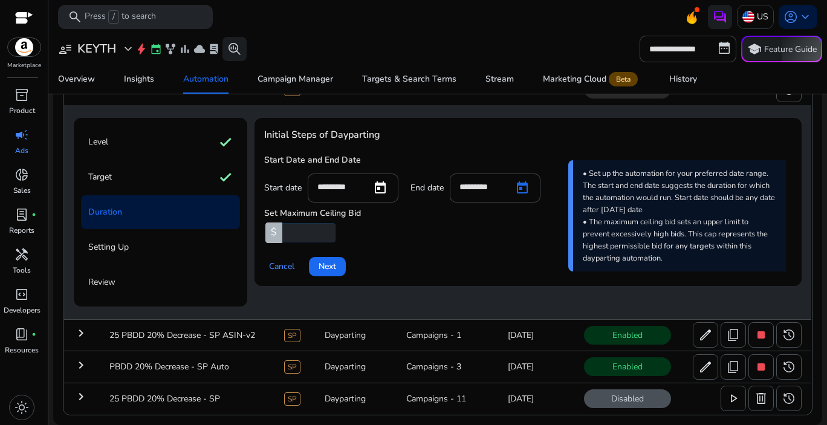
type input "*********"
click at [413, 263] on div "Cancel Next" at bounding box center [528, 261] width 528 height 29
click at [324, 269] on span "Next" at bounding box center [328, 266] width 18 height 13
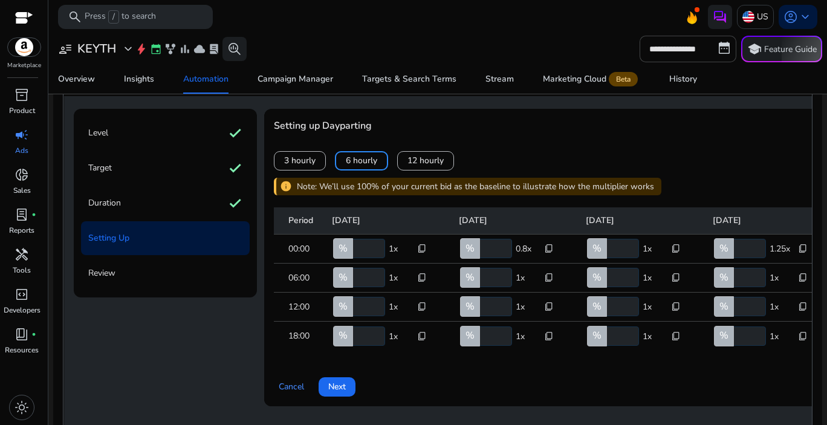
scroll to position [163, 0]
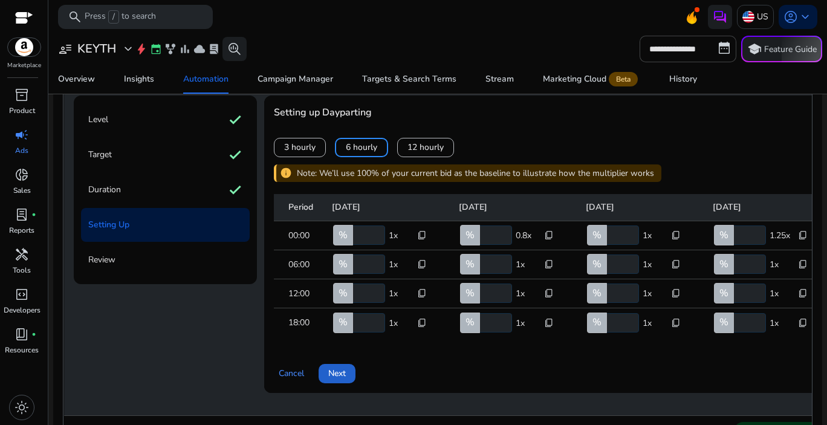
click at [344, 380] on span "Next" at bounding box center [337, 373] width 18 height 13
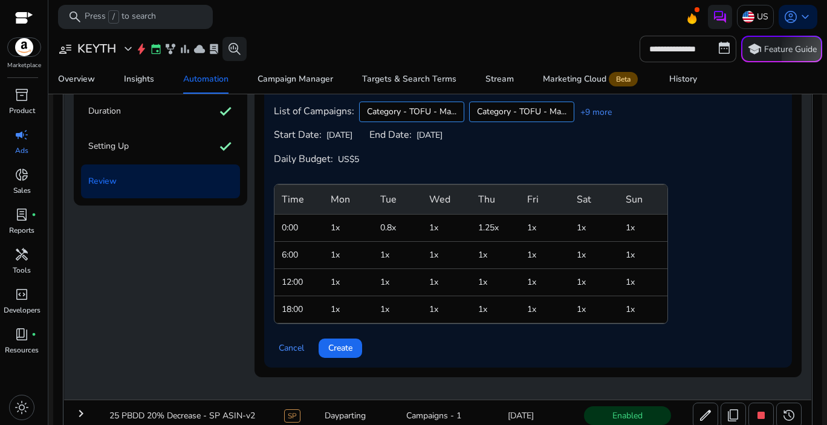
scroll to position [284, 0]
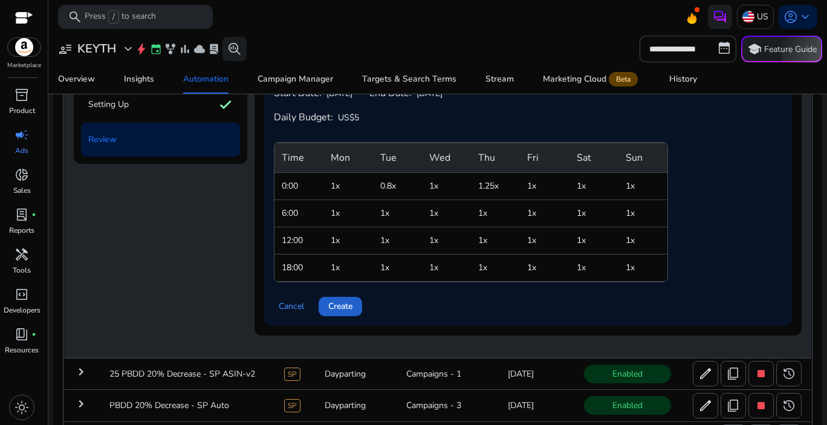
click at [342, 309] on span "Create" at bounding box center [340, 306] width 24 height 13
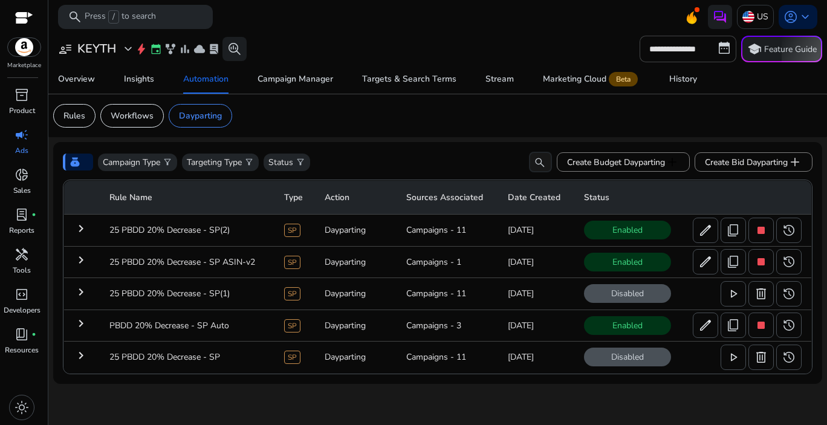
click at [82, 226] on mat-icon "keyboard_arrow_right" at bounding box center [81, 228] width 15 height 15
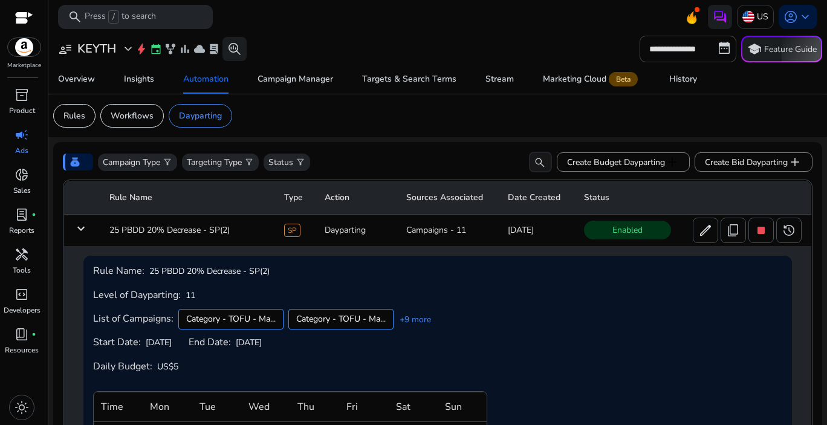
click at [86, 231] on mat-icon "keyboard_arrow_down" at bounding box center [81, 228] width 15 height 15
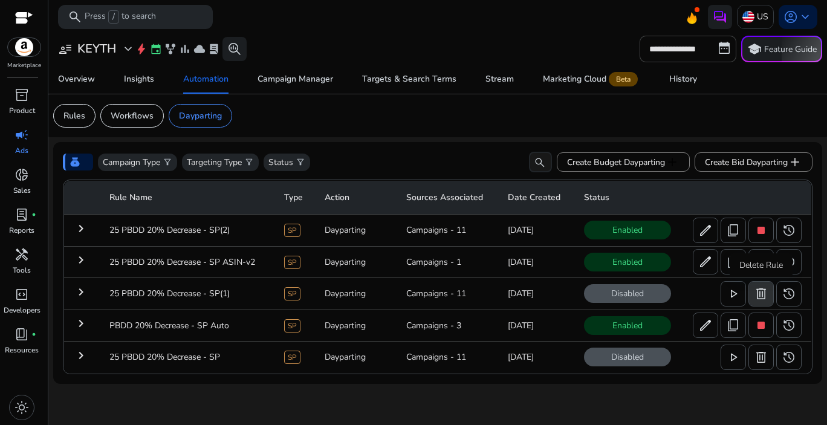
click at [757, 296] on span "delete" at bounding box center [761, 294] width 15 height 15
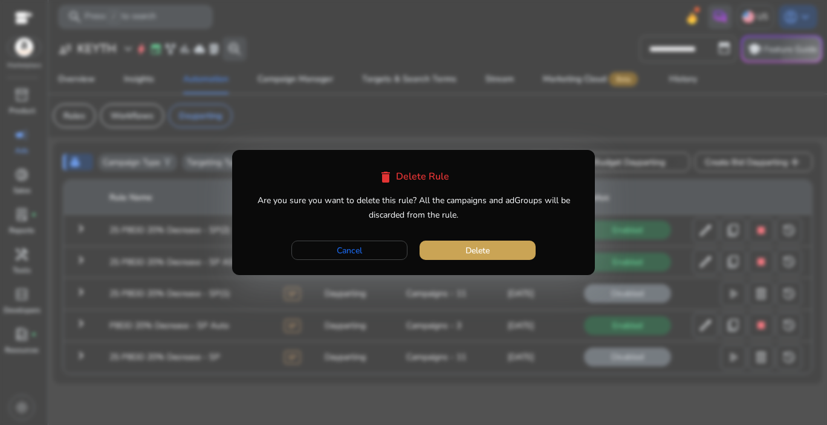
click at [477, 250] on span "Delete" at bounding box center [478, 250] width 24 height 13
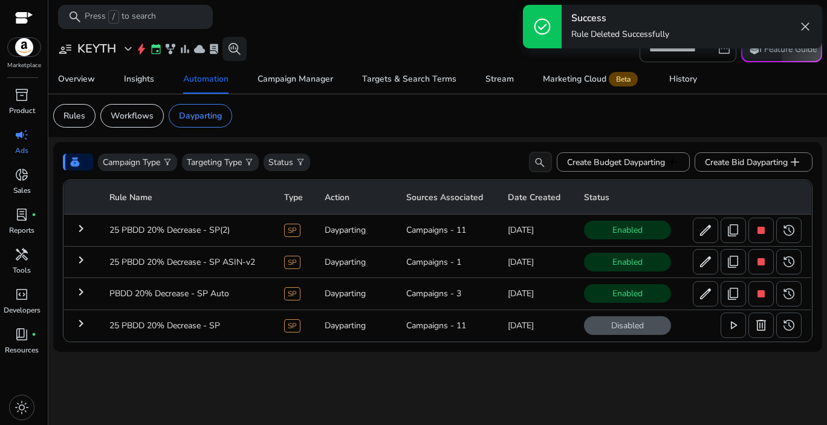
click at [80, 293] on mat-icon "keyboard_arrow_right" at bounding box center [81, 292] width 15 height 15
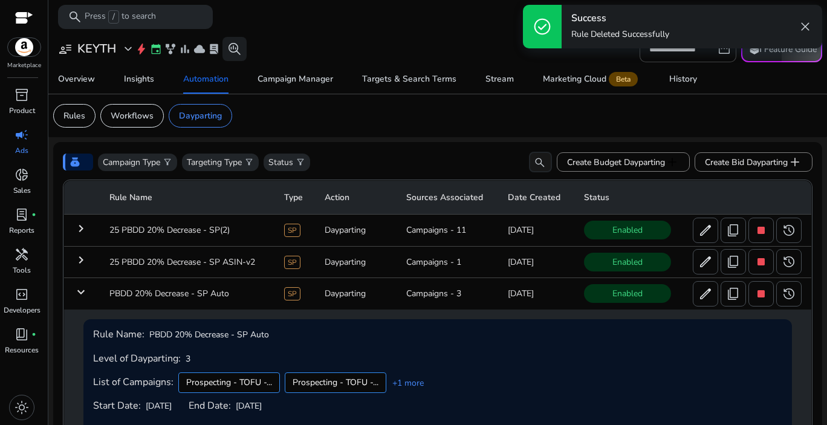
scroll to position [45, 0]
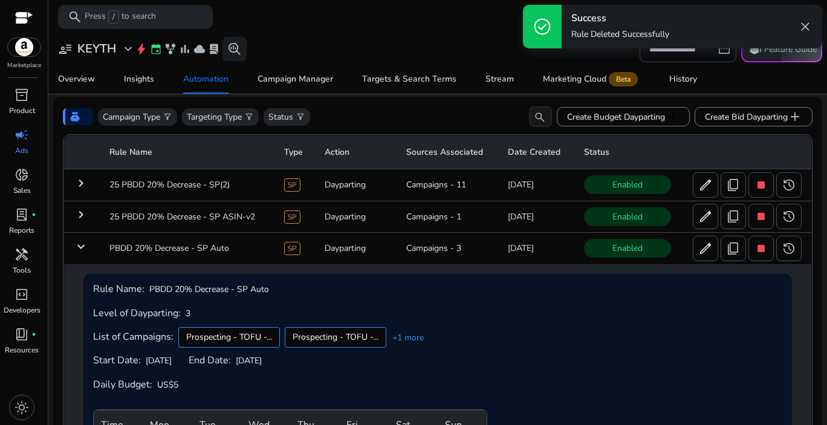
click at [80, 252] on mat-icon "keyboard_arrow_down" at bounding box center [81, 247] width 15 height 15
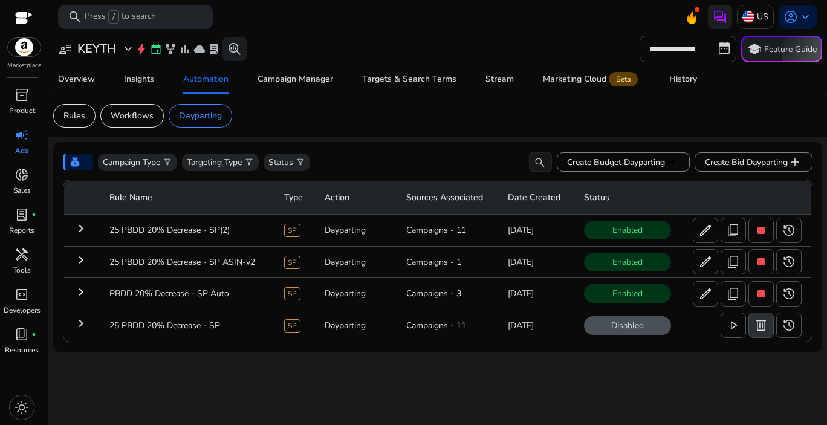
click at [762, 325] on span "delete" at bounding box center [761, 325] width 15 height 15
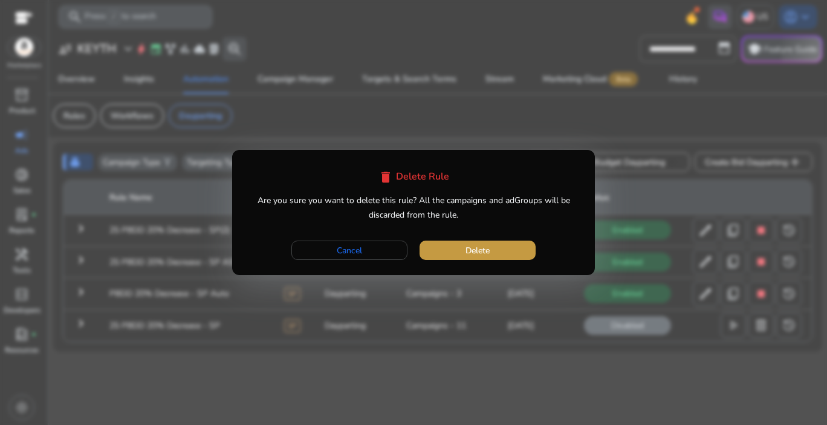
click at [466, 254] on span "Delete" at bounding box center [478, 250] width 24 height 13
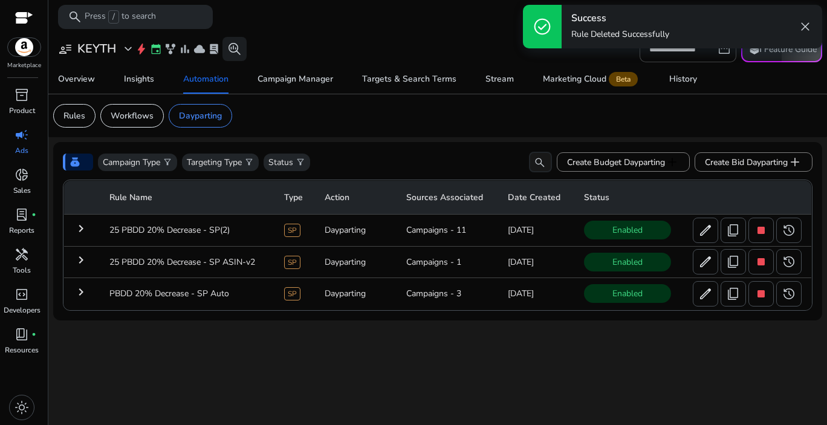
click at [82, 233] on mat-icon "keyboard_arrow_right" at bounding box center [81, 228] width 15 height 15
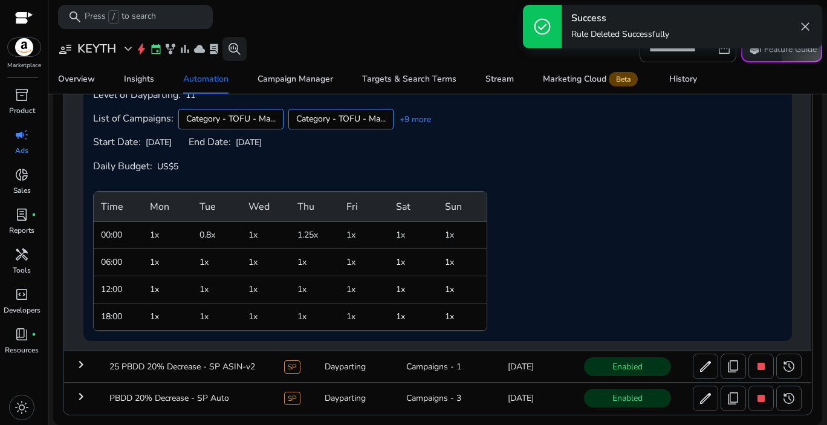
scroll to position [6, 0]
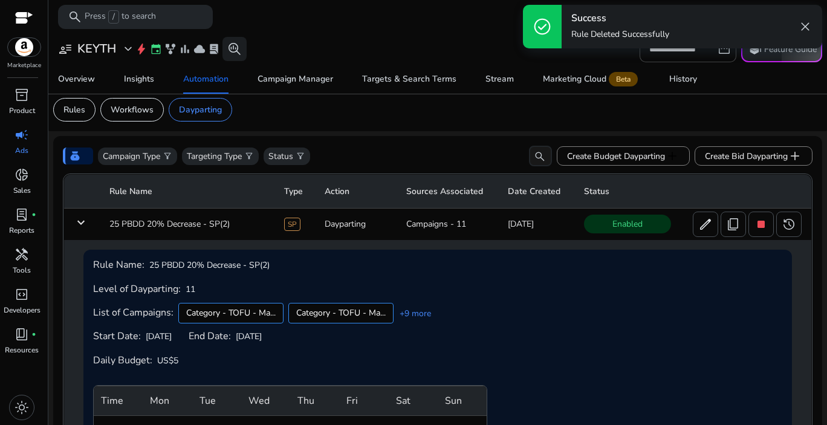
click at [77, 221] on mat-icon "keyboard_arrow_down" at bounding box center [81, 222] width 15 height 15
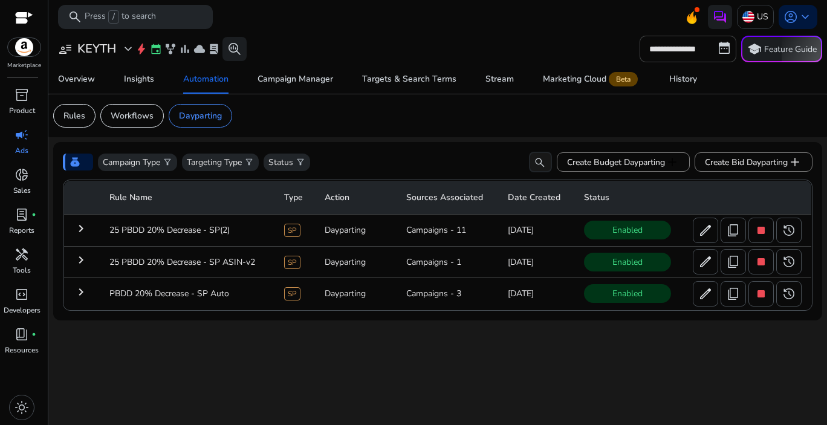
click at [85, 262] on mat-icon "keyboard_arrow_right" at bounding box center [81, 260] width 15 height 15
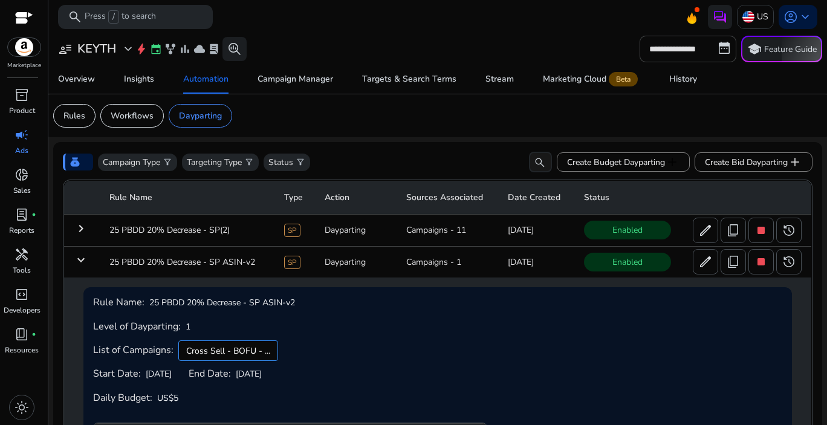
click at [85, 259] on mat-icon "keyboard_arrow_down" at bounding box center [81, 260] width 15 height 15
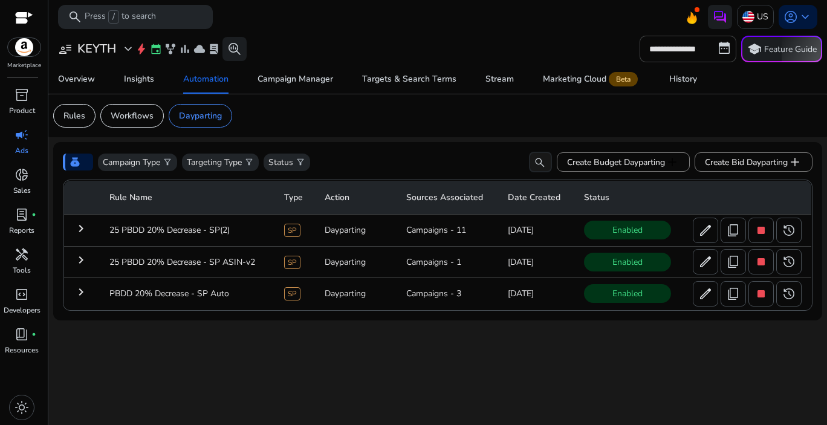
click at [82, 295] on mat-icon "keyboard_arrow_right" at bounding box center [81, 292] width 15 height 15
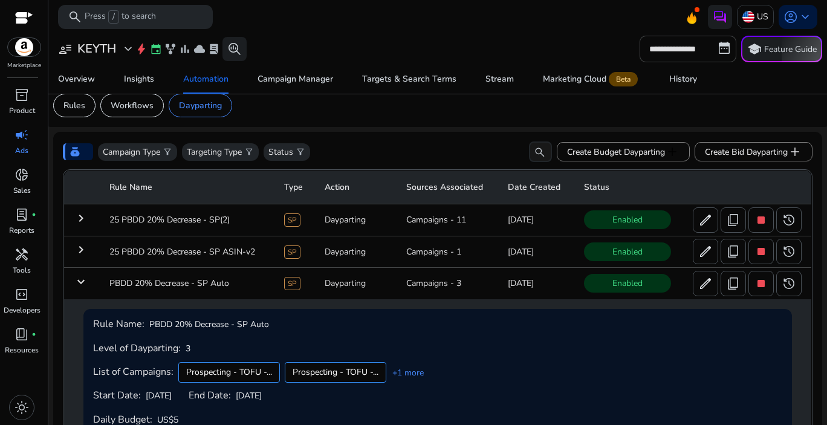
scroll to position [13, 0]
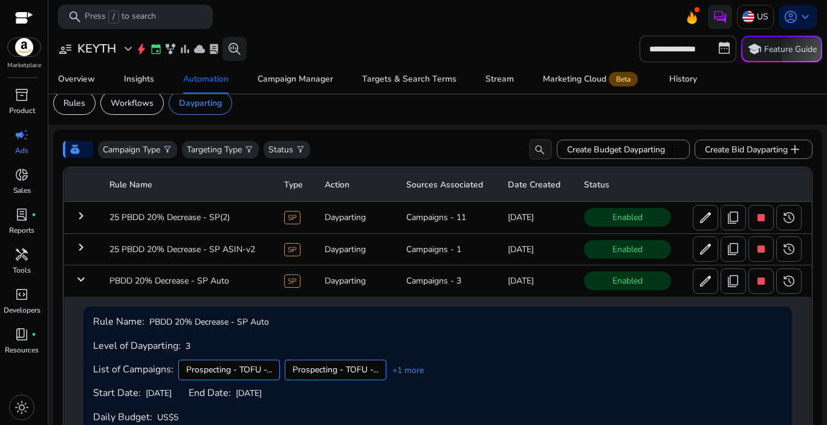
click at [80, 284] on mat-icon "keyboard_arrow_down" at bounding box center [81, 279] width 15 height 15
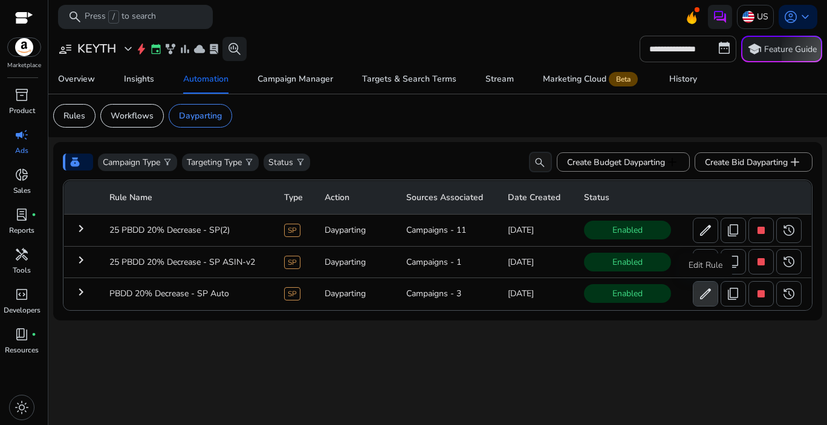
click at [704, 298] on span "edit" at bounding box center [706, 294] width 15 height 15
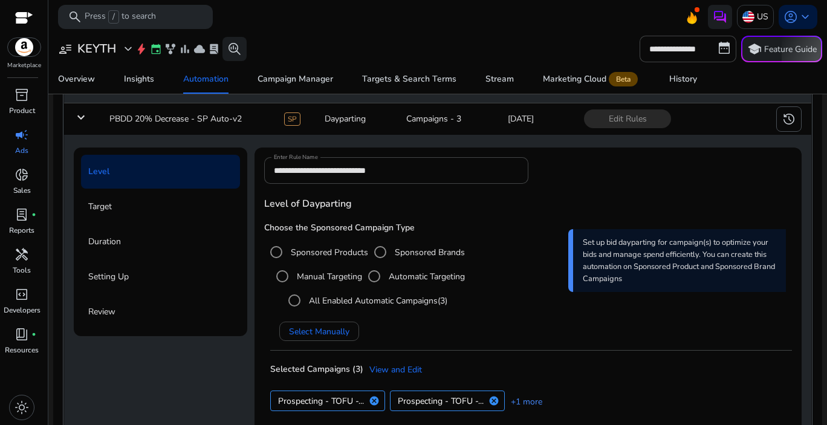
scroll to position [213, 0]
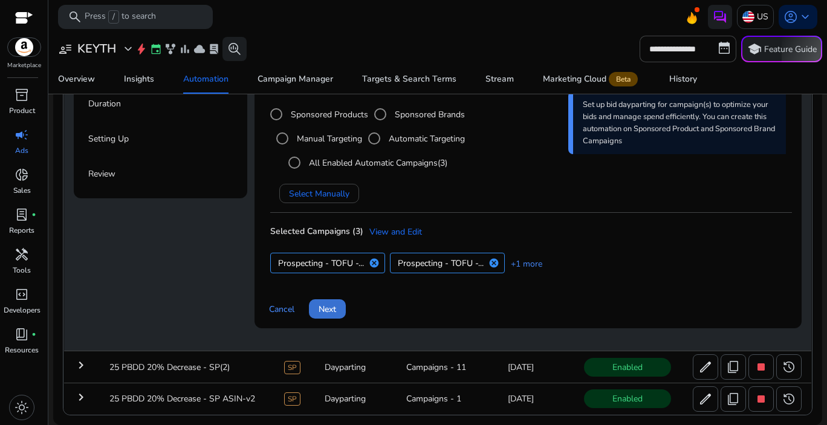
click at [327, 308] on span "Next" at bounding box center [328, 309] width 18 height 13
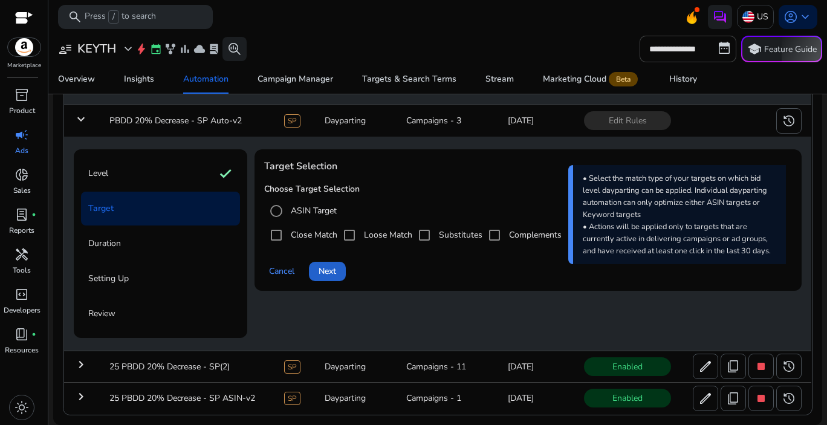
click at [336, 272] on span "Next" at bounding box center [328, 271] width 18 height 13
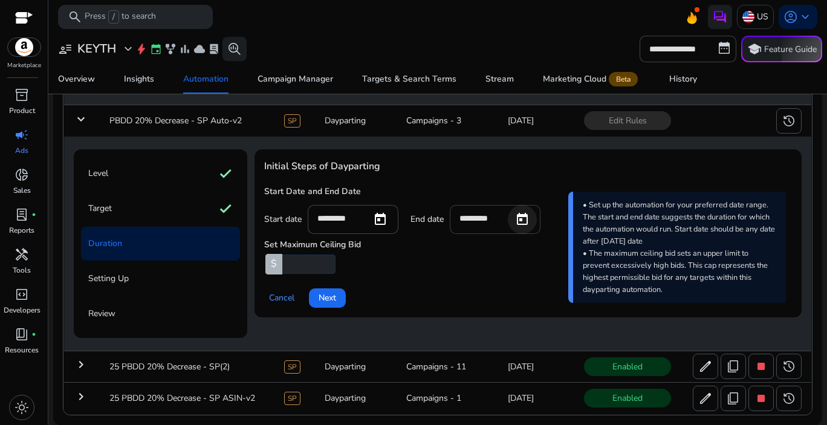
click at [518, 221] on span "Open calendar" at bounding box center [522, 219] width 29 height 29
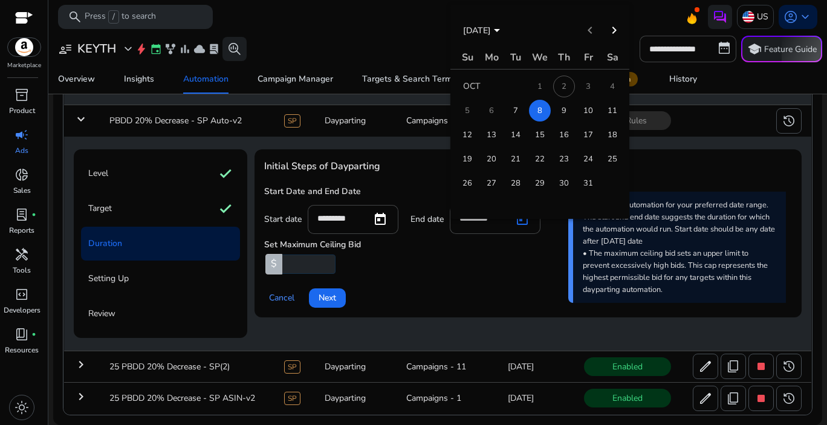
click at [570, 113] on span "9" at bounding box center [564, 111] width 22 height 22
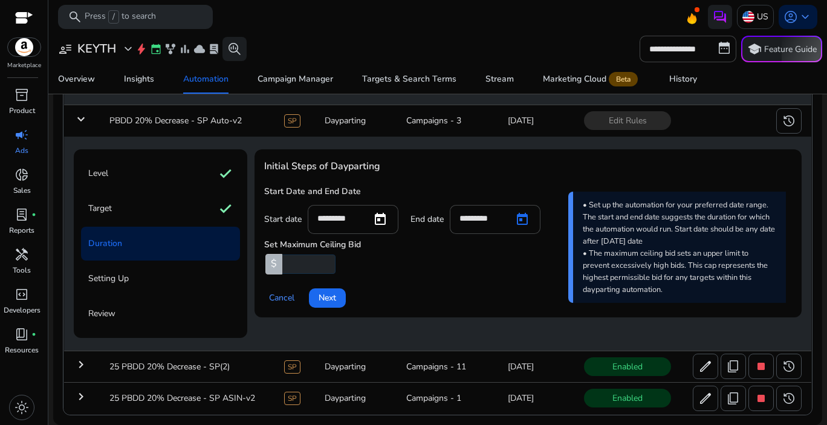
type input "*********"
click at [514, 267] on div "Set Maximum Ceiling Bid $ *" at bounding box center [528, 254] width 528 height 40
click at [333, 299] on span "Next" at bounding box center [328, 298] width 18 height 13
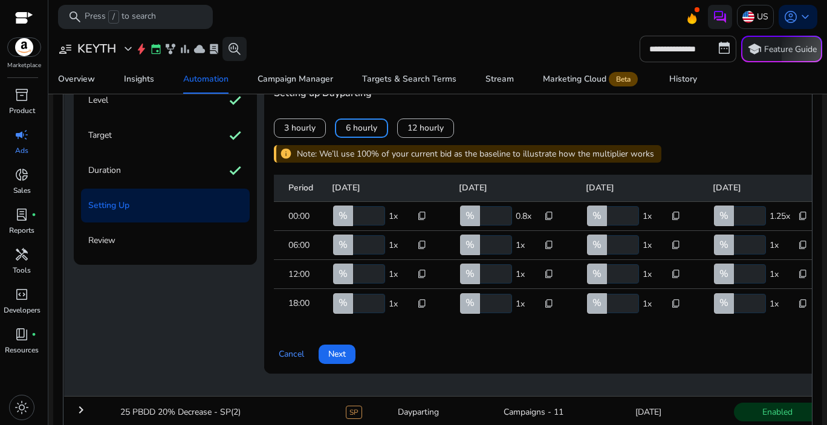
scroll to position [247, 0]
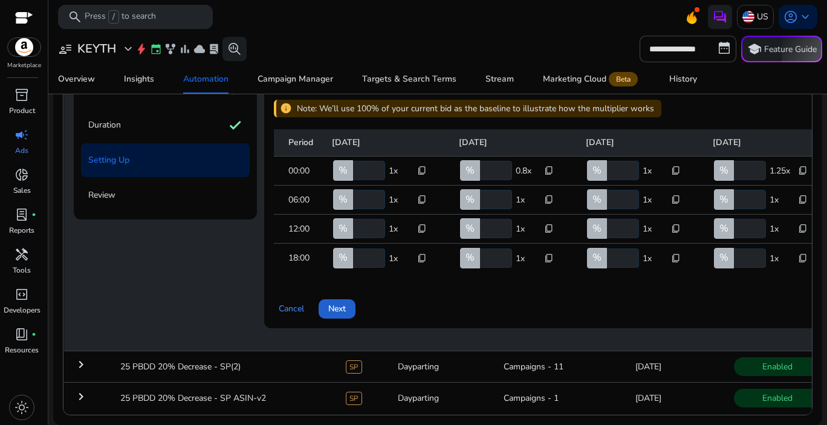
click at [337, 303] on span "Next" at bounding box center [337, 308] width 18 height 13
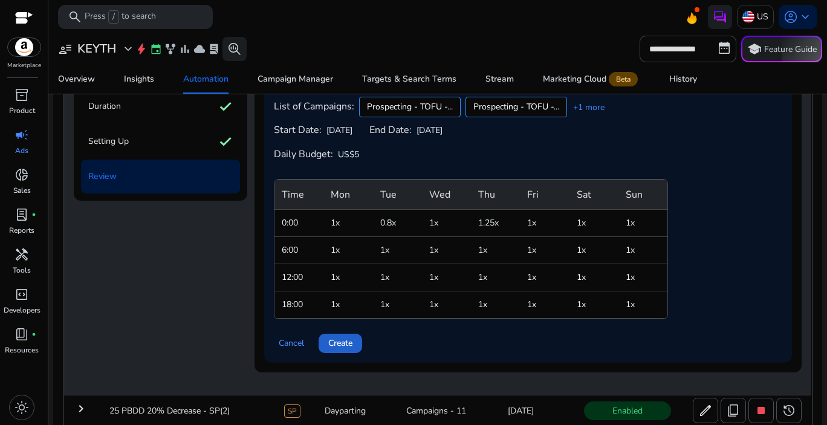
click at [342, 344] on span "Create" at bounding box center [340, 343] width 24 height 13
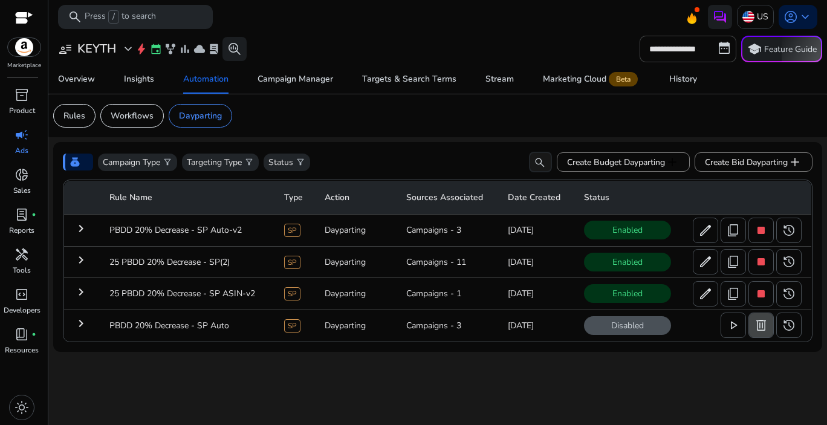
click at [762, 330] on span "delete" at bounding box center [761, 325] width 15 height 15
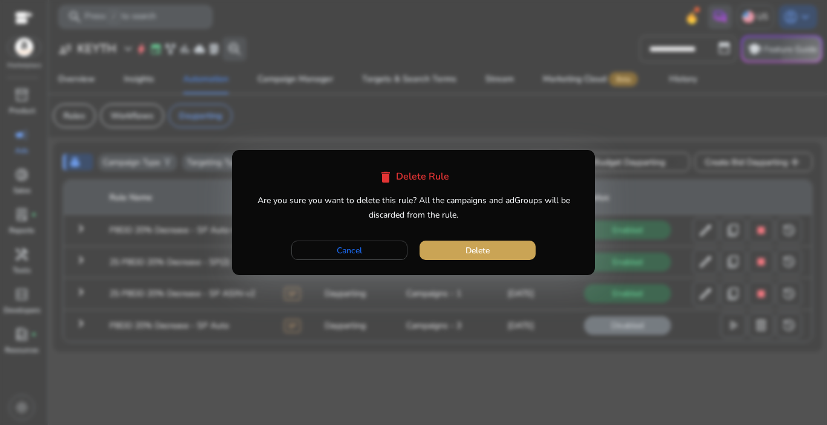
click at [506, 258] on span "button" at bounding box center [478, 250] width 116 height 29
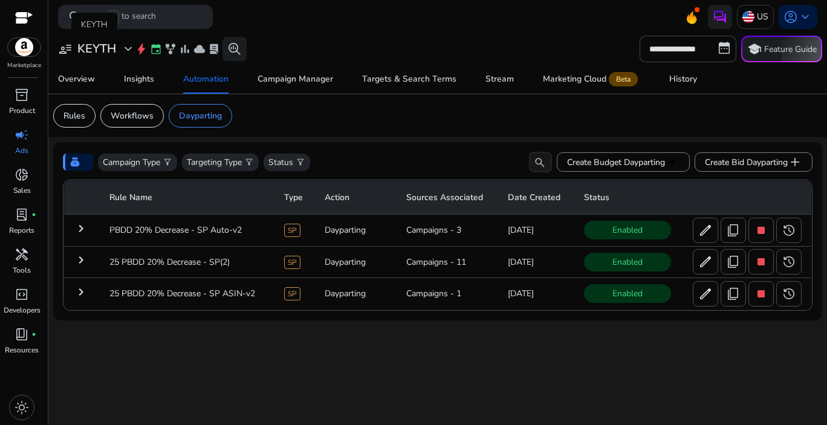
click at [128, 51] on span "expand_more" at bounding box center [128, 49] width 15 height 15
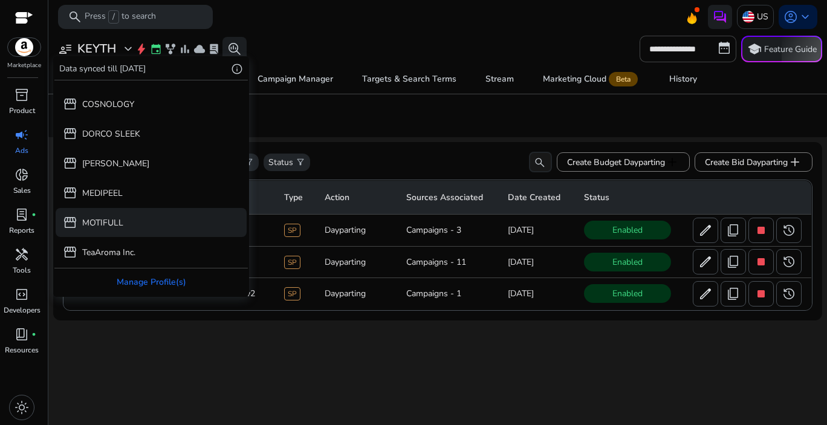
click at [130, 217] on div "storefront MOTIFULL" at bounding box center [151, 222] width 191 height 29
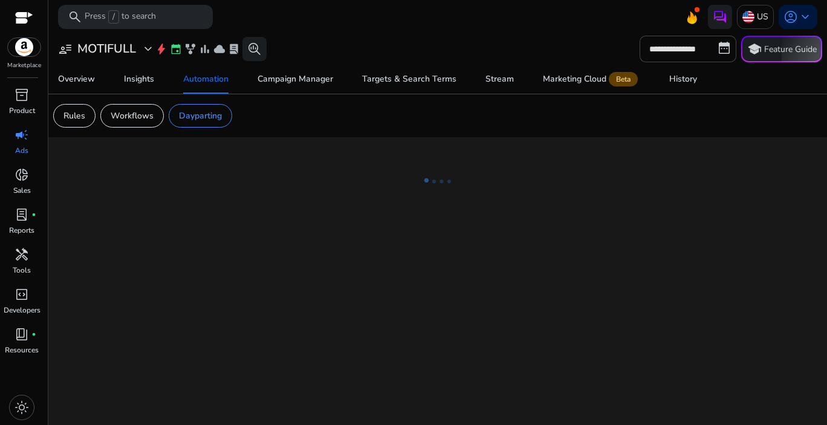
scroll to position [23, 0]
